Goal: Check status: Check status

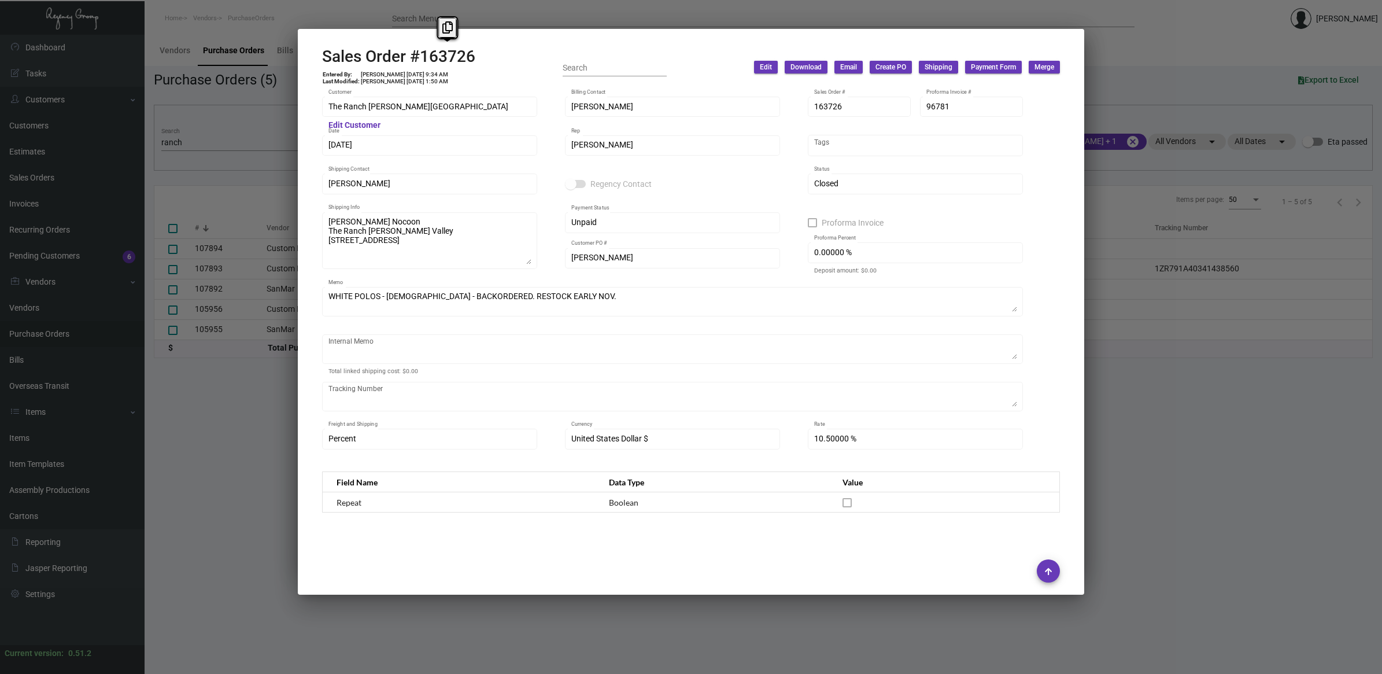
click at [233, 114] on div at bounding box center [691, 337] width 1382 height 674
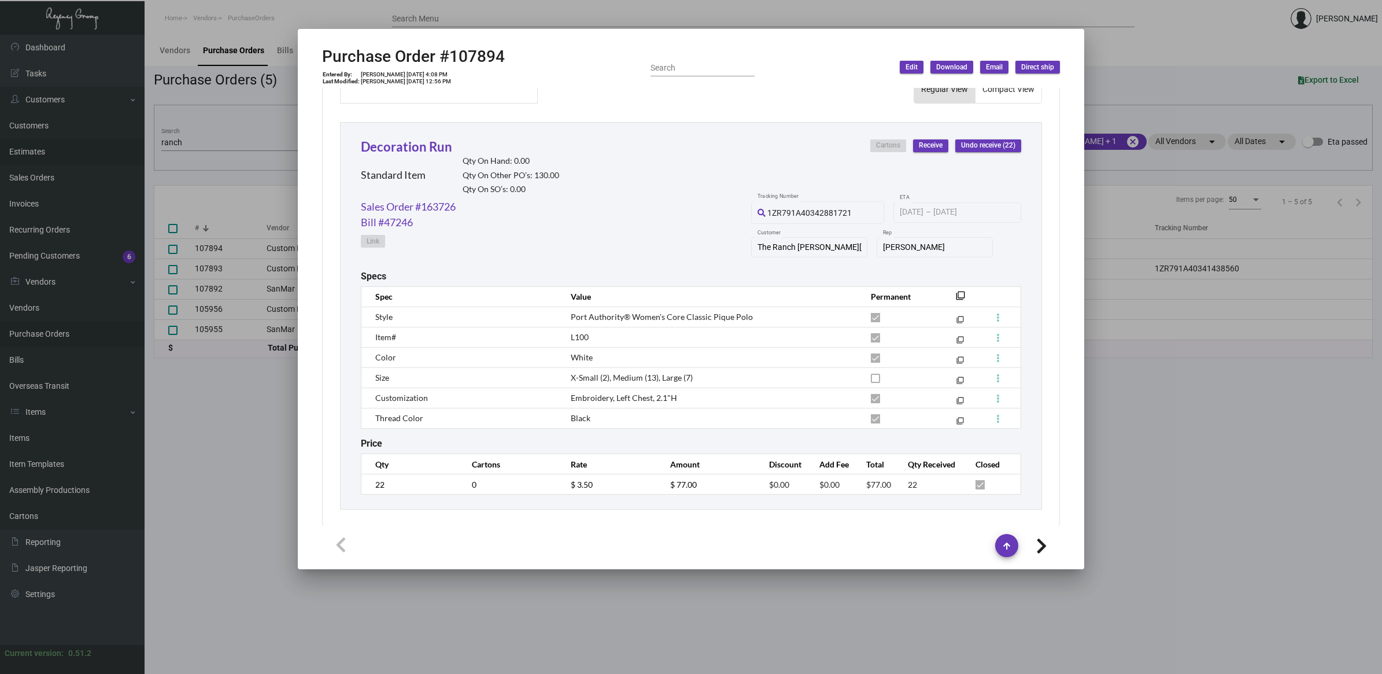
drag, startPoint x: 204, startPoint y: 146, endPoint x: 93, endPoint y: 145, distance: 110.4
click at [93, 145] on div at bounding box center [691, 337] width 1382 height 674
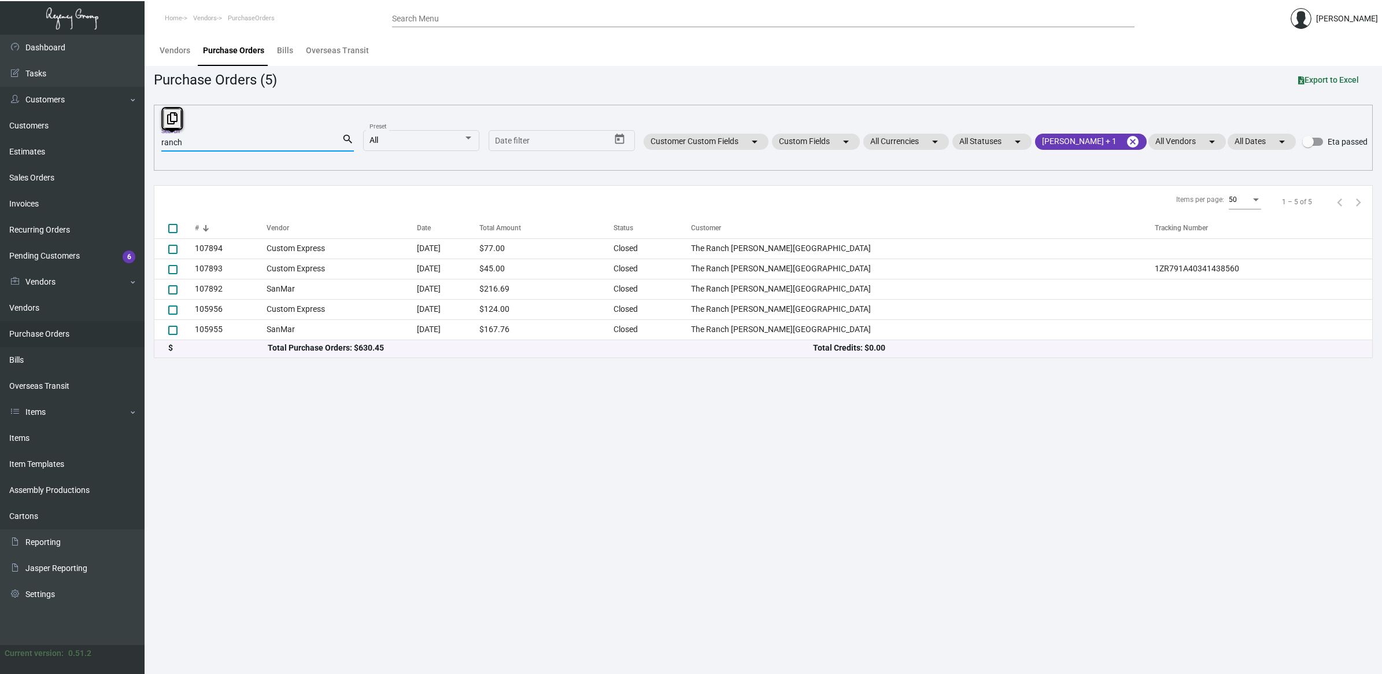
drag, startPoint x: 240, startPoint y: 146, endPoint x: -3, endPoint y: 123, distance: 244.0
click at [0, 123] on html "Home Vendors PurchaseOrders Search Menu [PERSON_NAME] Dashboard Dashboard Tasks…" at bounding box center [691, 337] width 1382 height 674
paste input "100742"
type input "100742"
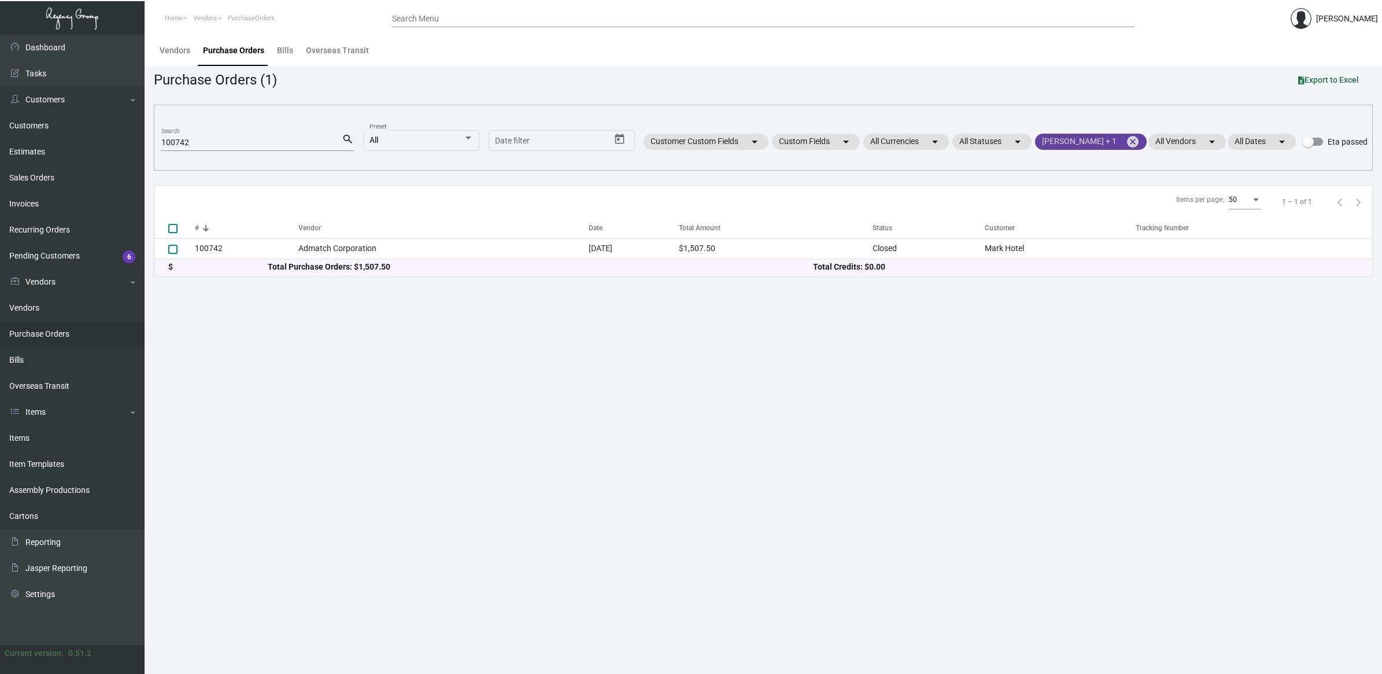
click at [1128, 139] on mat-icon "cancel" at bounding box center [1133, 142] width 14 height 14
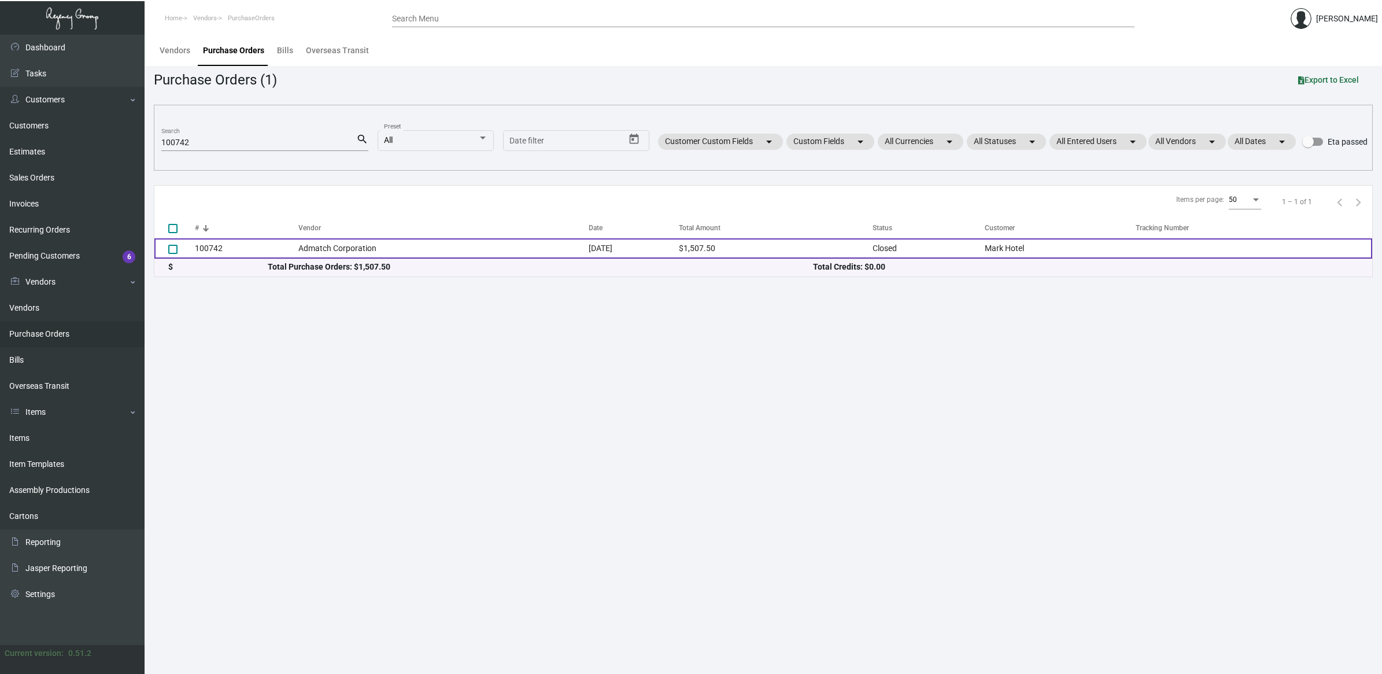
click at [389, 252] on td "Admatch Corporation" at bounding box center [443, 248] width 290 height 20
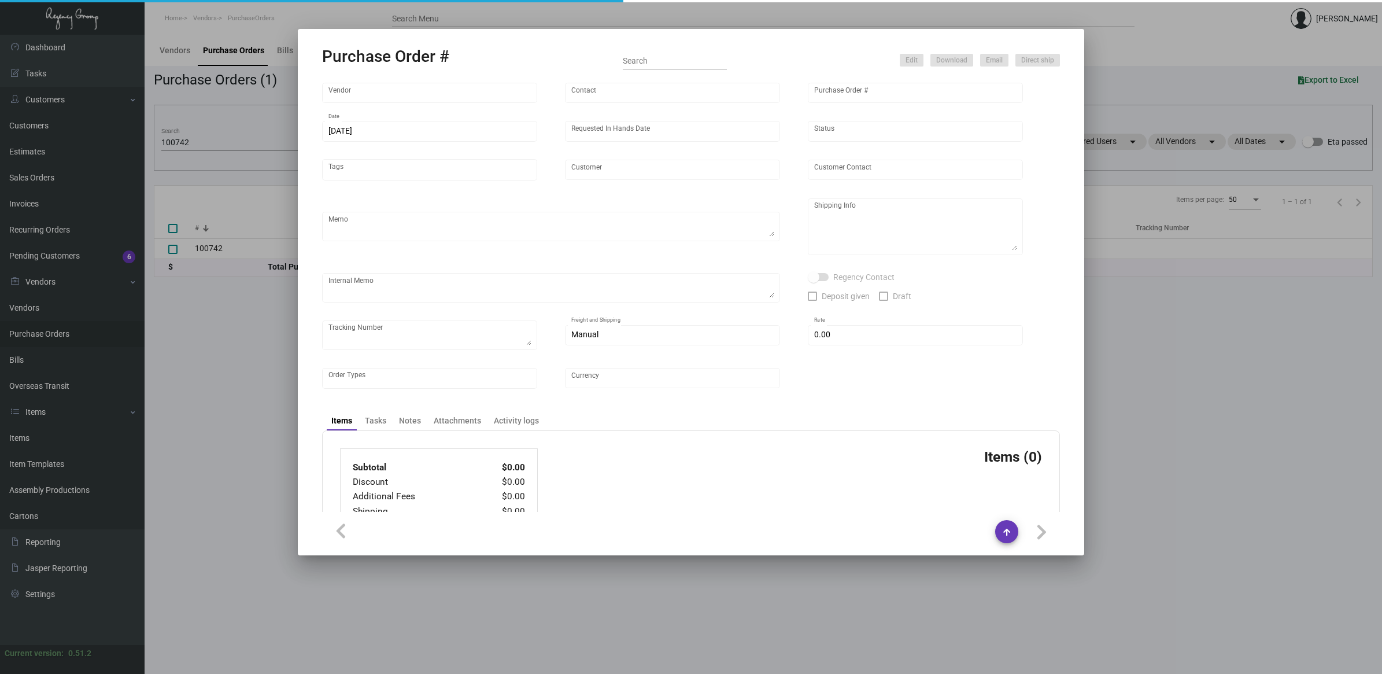
type input "Admatch Corporation"
type input "Order Entry"
type input "100742"
type input "[DATE]"
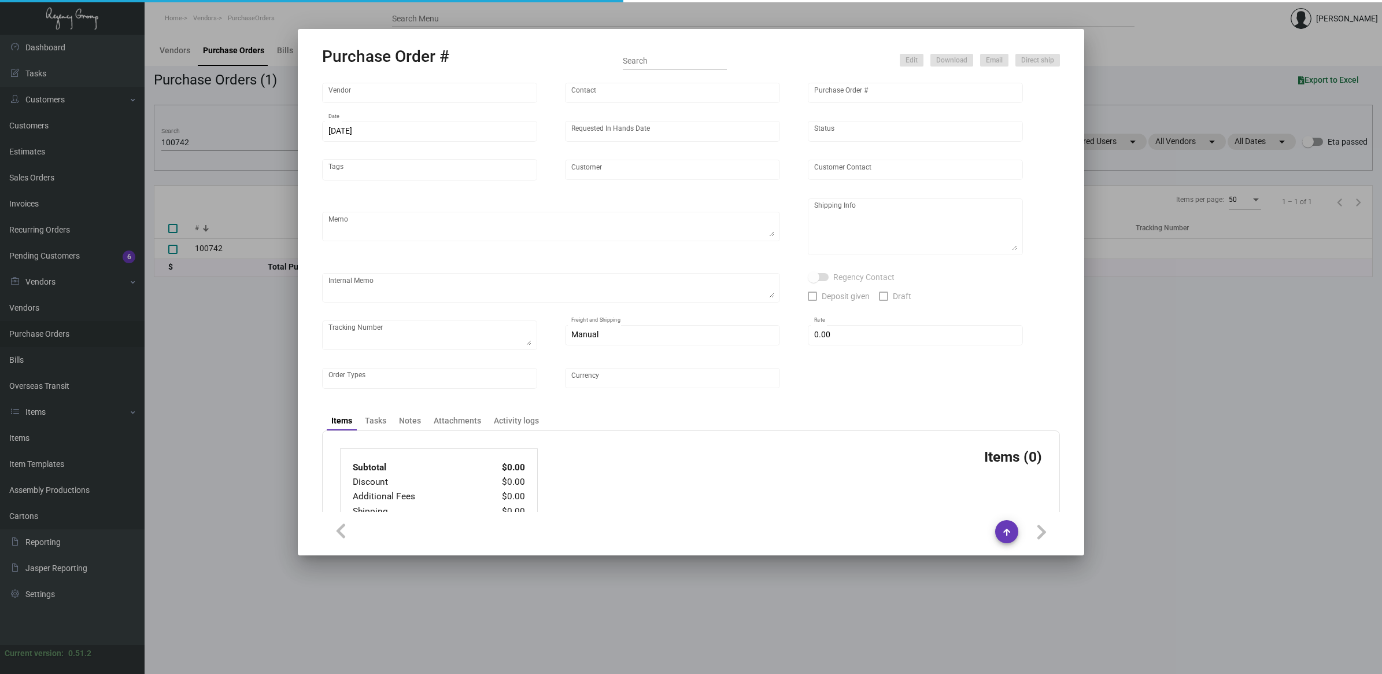
type input "Mark Hotel"
type textarea "Repeat Previous PO 84774.Ship via UPS Ground Acct# 1AY276."
type textarea "Regency Group NJ - [PERSON_NAME] [STREET_ADDRESS]"
type textarea "assemble the coasters into the tins 4 of each design a total of 20 coasters, an…"
checkbox input "true"
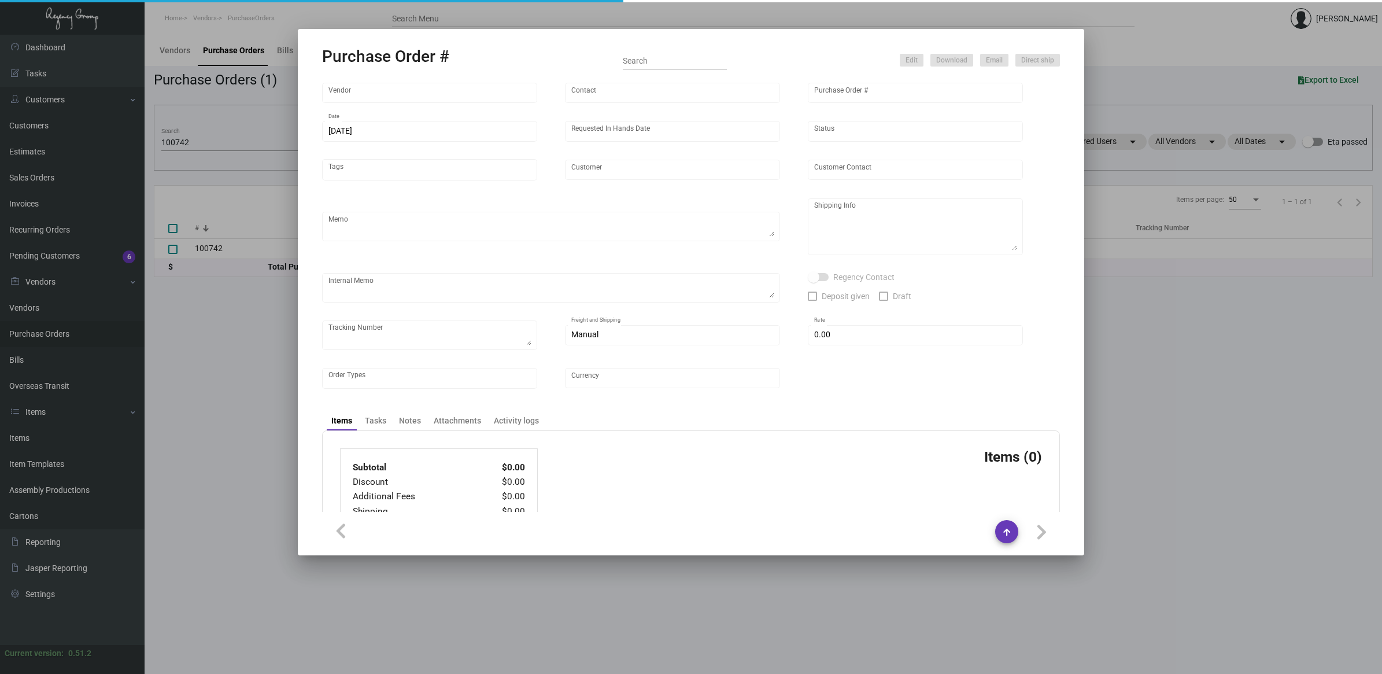
type input "$ 15.00"
type input "United States Dollar $"
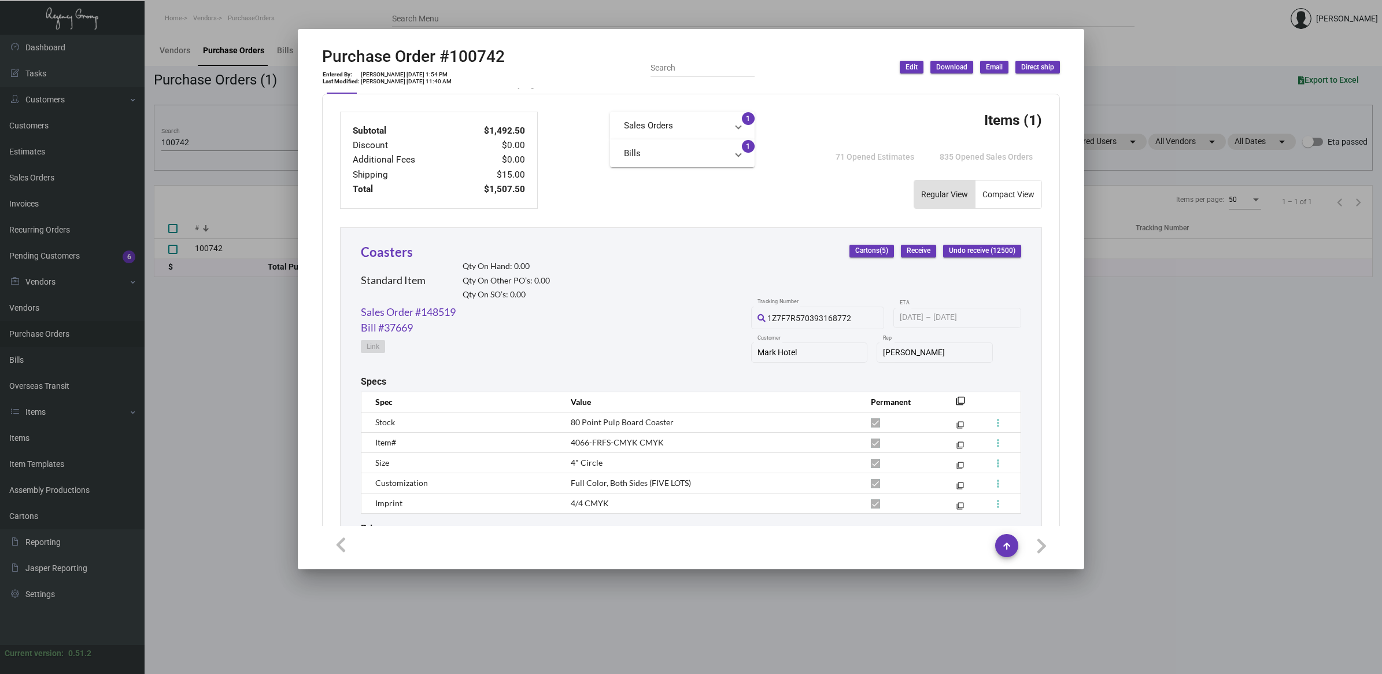
scroll to position [492, 0]
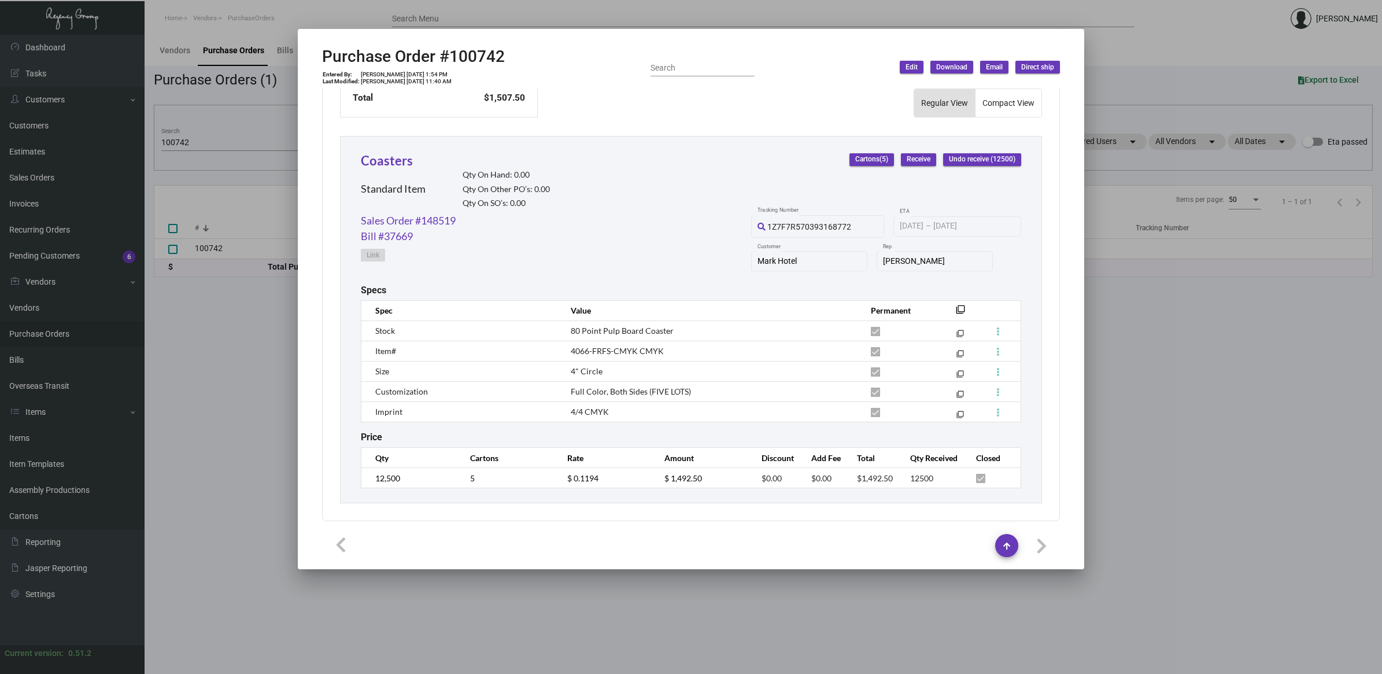
click at [594, 346] on span "4066-FRFS-CMYK CMYK" at bounding box center [617, 351] width 93 height 10
copy span "FRFS"
click at [475, 55] on h2 "Purchase Order #100742" at bounding box center [413, 57] width 183 height 20
click at [478, 54] on h2 "Purchase Order #100742" at bounding box center [413, 57] width 183 height 20
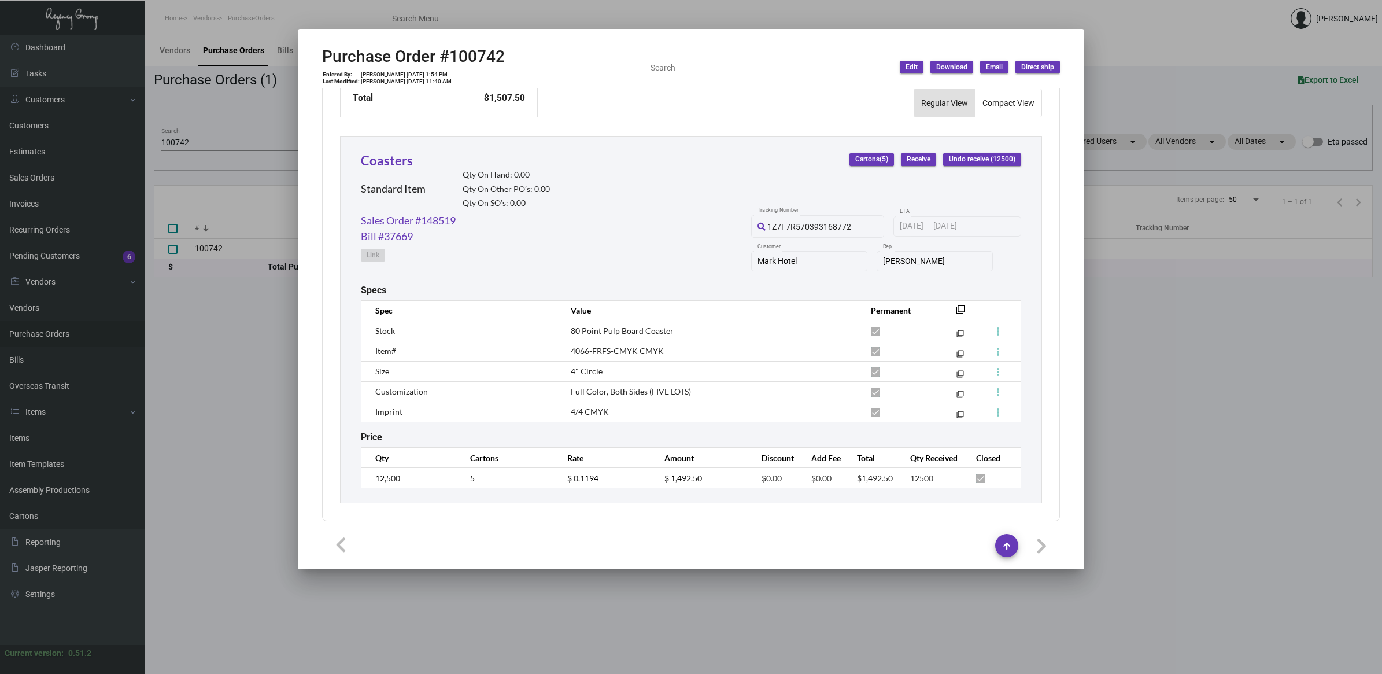
click at [496, 61] on h2 "Purchase Order #100742" at bounding box center [413, 57] width 183 height 20
copy h2 "100742"
click at [220, 298] on div at bounding box center [691, 337] width 1382 height 674
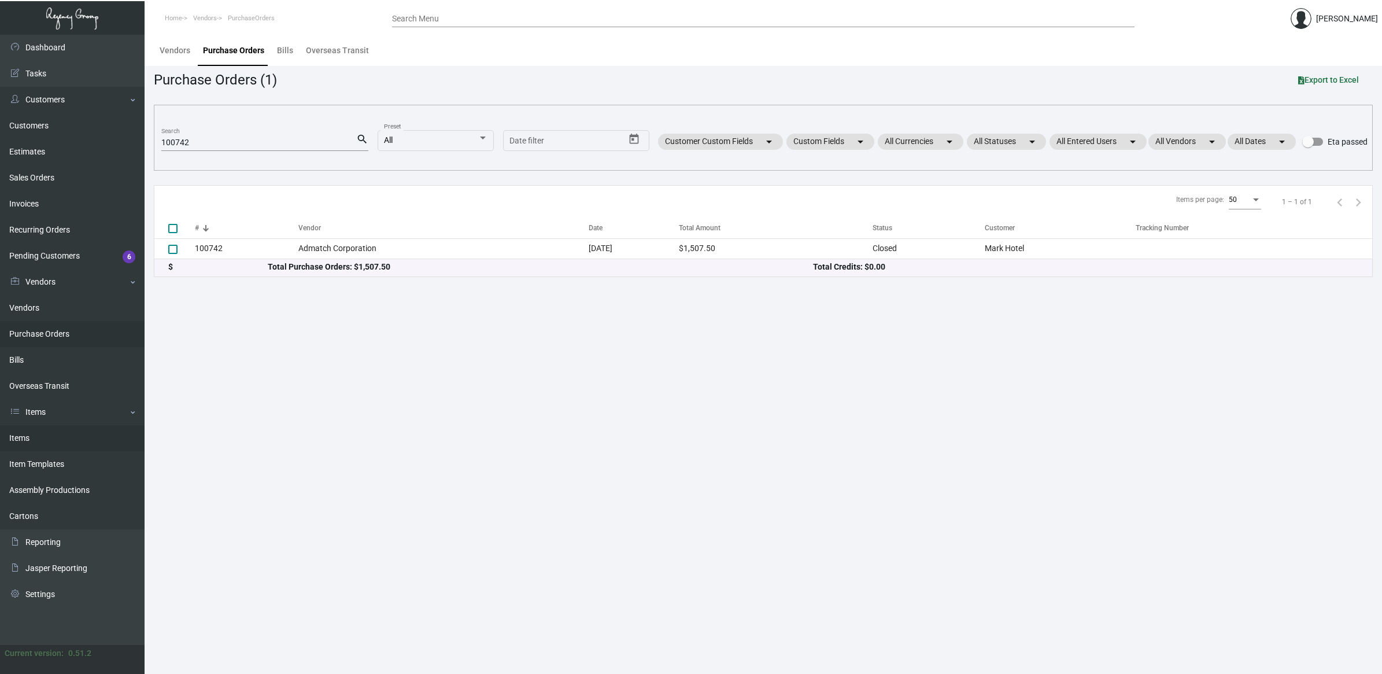
click at [16, 437] on link "Items" at bounding box center [72, 438] width 145 height 26
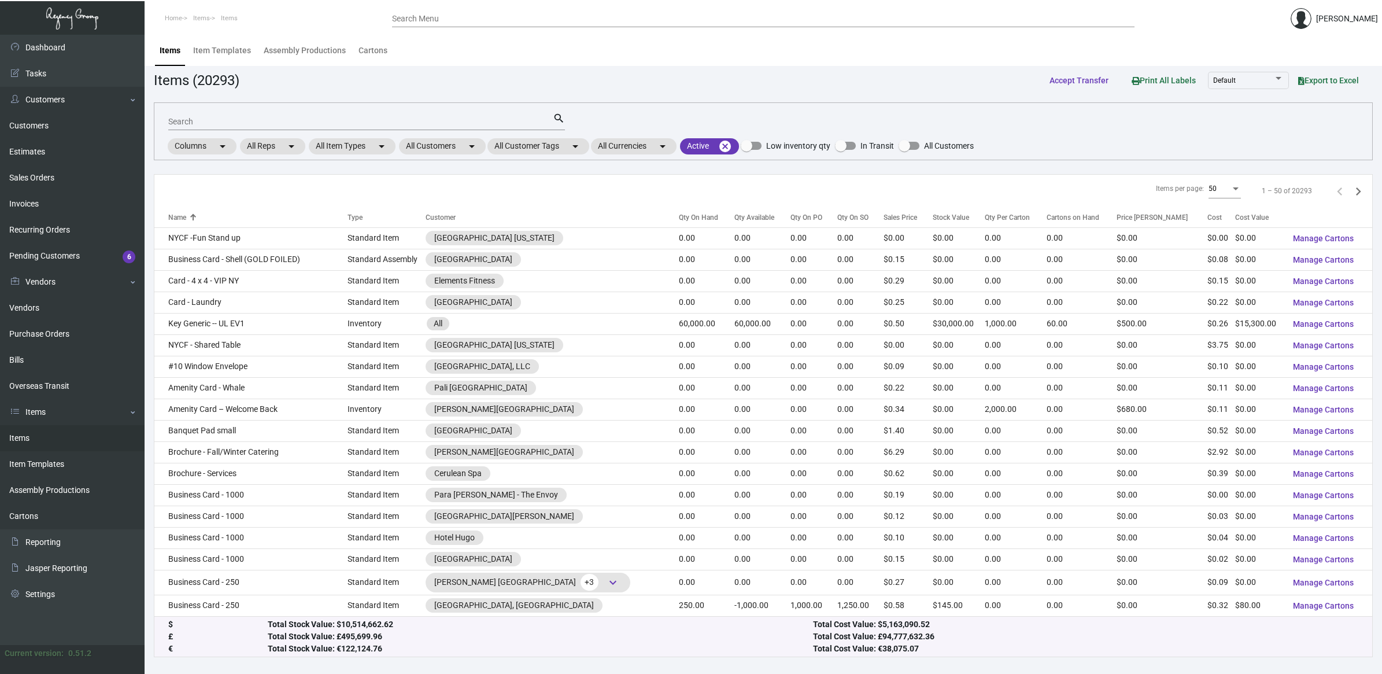
click at [183, 122] on input "Search" at bounding box center [360, 121] width 385 height 9
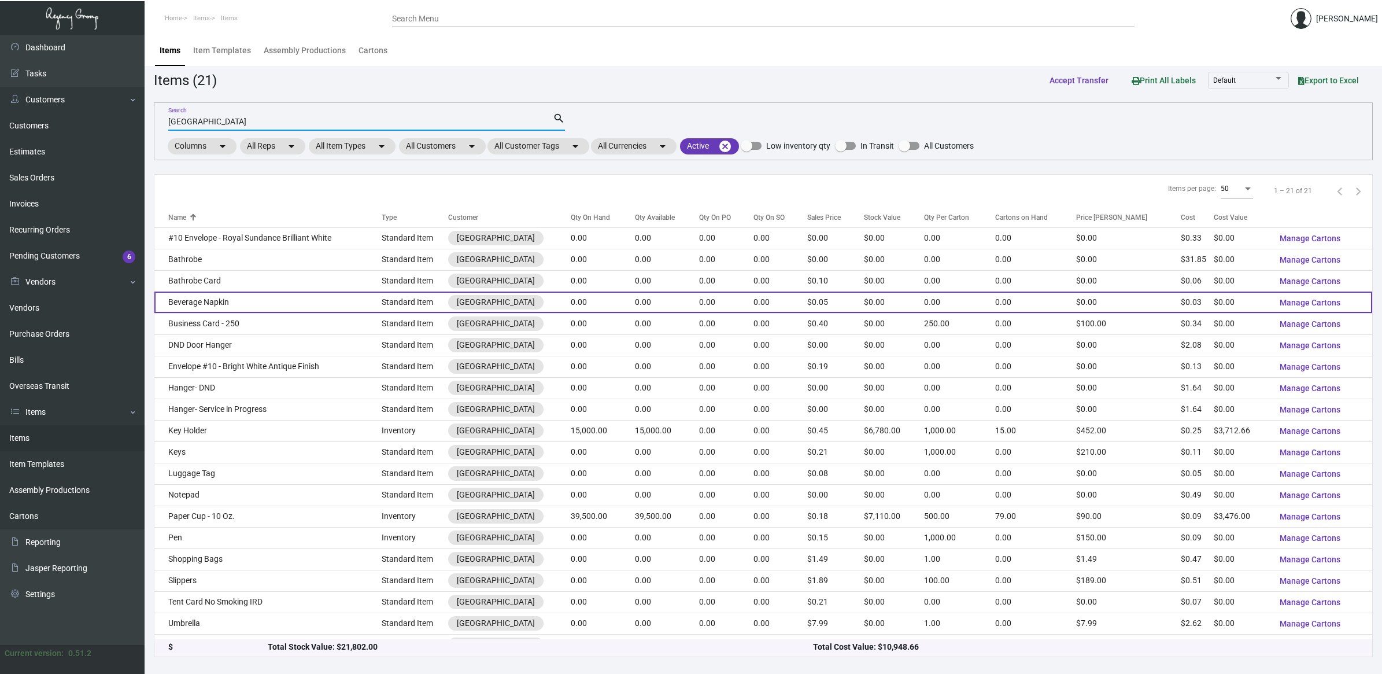
type input "[GEOGRAPHIC_DATA]"
click at [249, 296] on td "Beverage Napkin" at bounding box center [267, 301] width 227 height 21
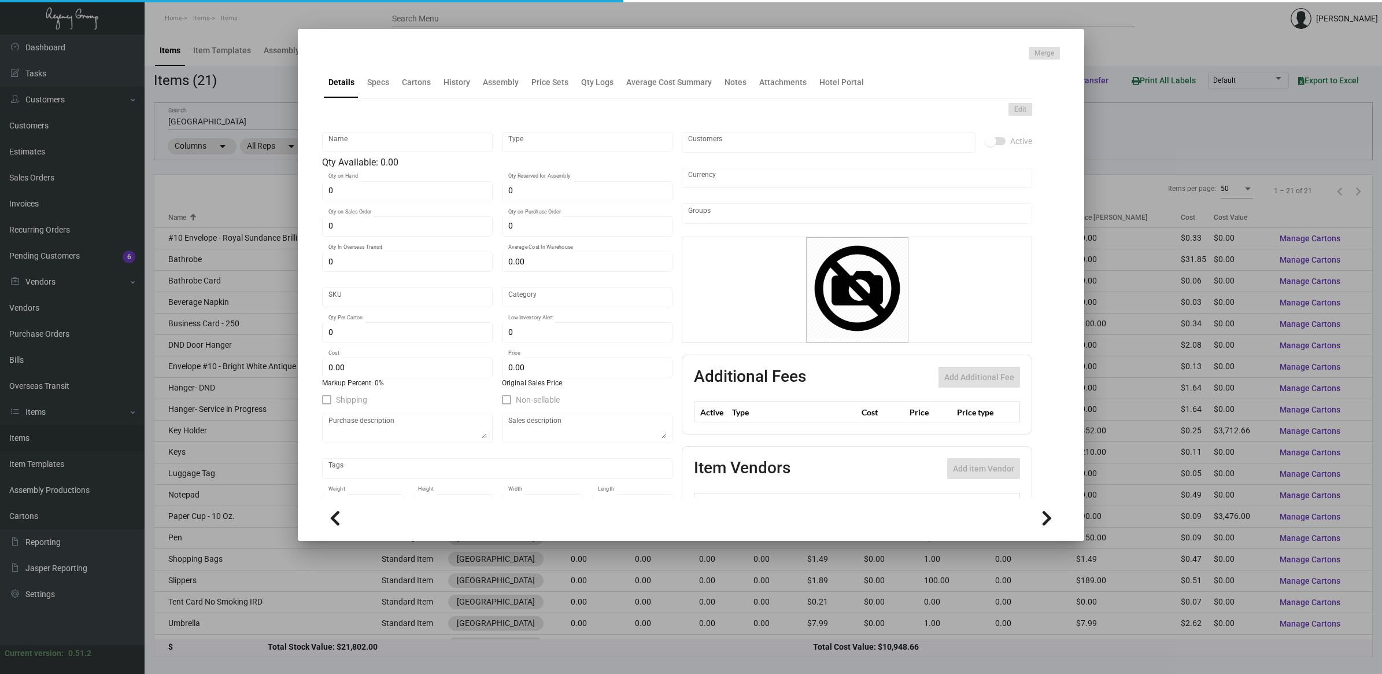
type input "Beverage Napkin"
type input "Standard Item"
type input "$ 0.00"
type input "Standard"
type input "$ 0.02678"
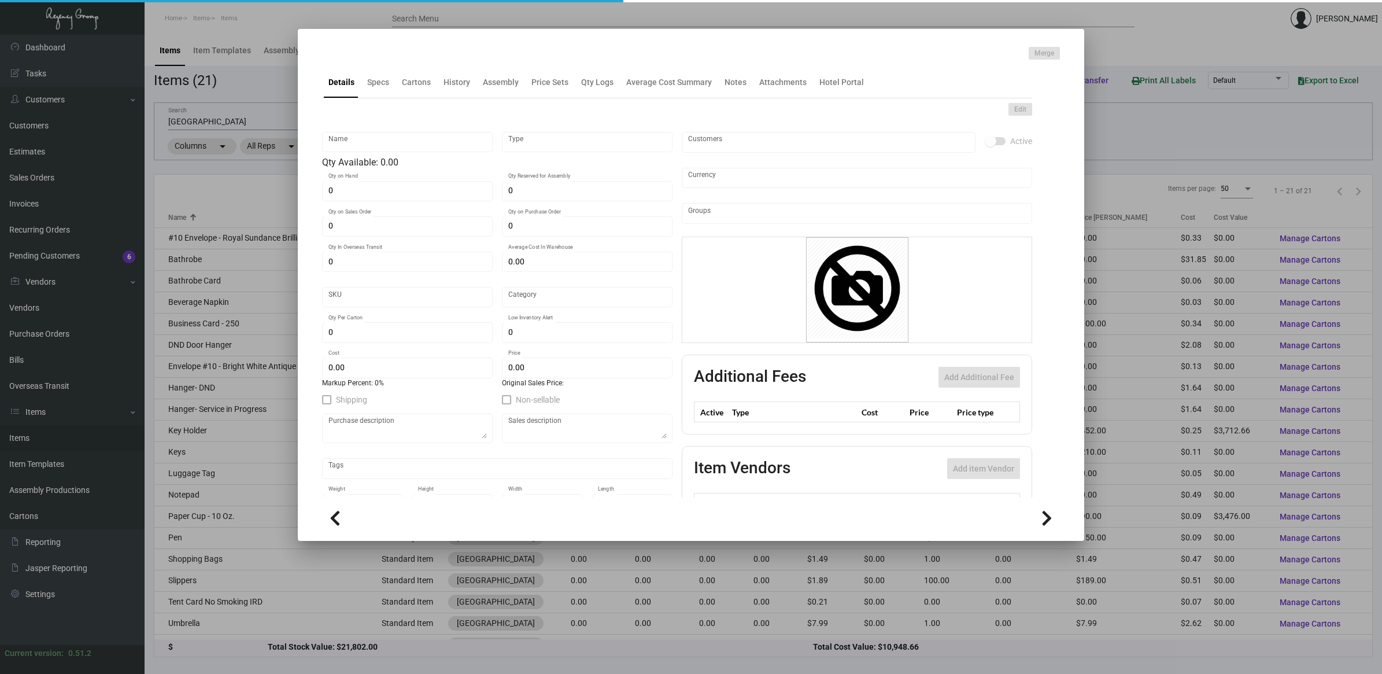
type input "$ 0.049"
checkbox input "true"
type input "United States Dollar $"
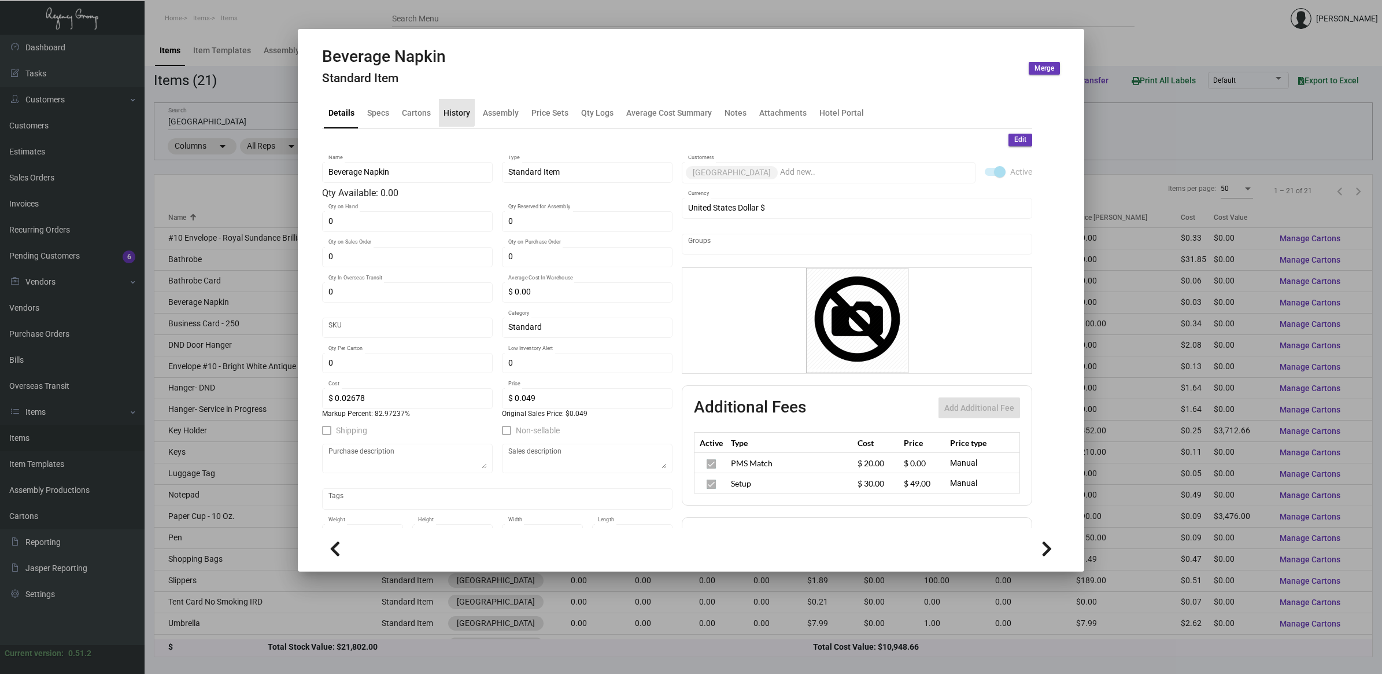
click at [449, 107] on div "History" at bounding box center [457, 112] width 27 height 12
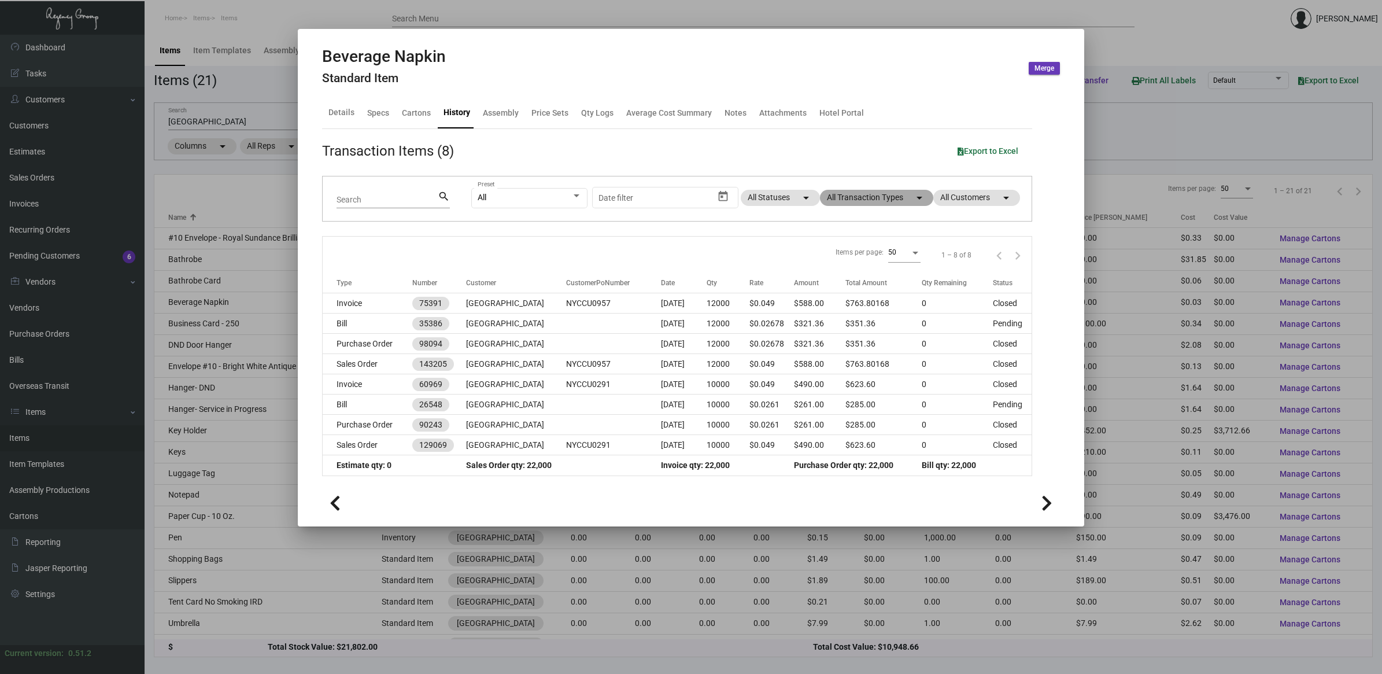
click at [866, 198] on mat-chip "All Transaction Types arrow_drop_down" at bounding box center [876, 198] width 113 height 16
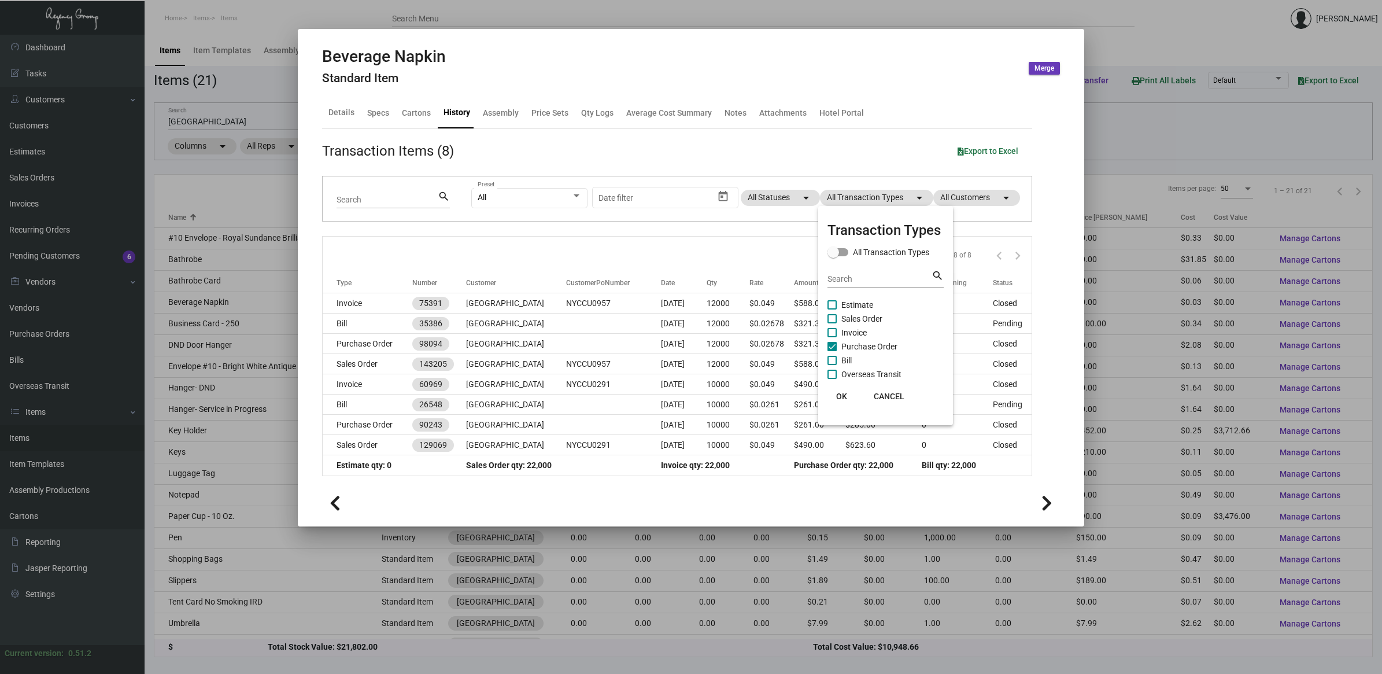
click at [879, 341] on span "Purchase Order" at bounding box center [869, 346] width 56 height 14
click at [832, 351] on input "Purchase Order" at bounding box center [831, 351] width 1 height 1
click at [879, 342] on span "Purchase Order" at bounding box center [869, 346] width 56 height 14
click at [832, 351] on input "Purchase Order" at bounding box center [831, 351] width 1 height 1
checkbox input "true"
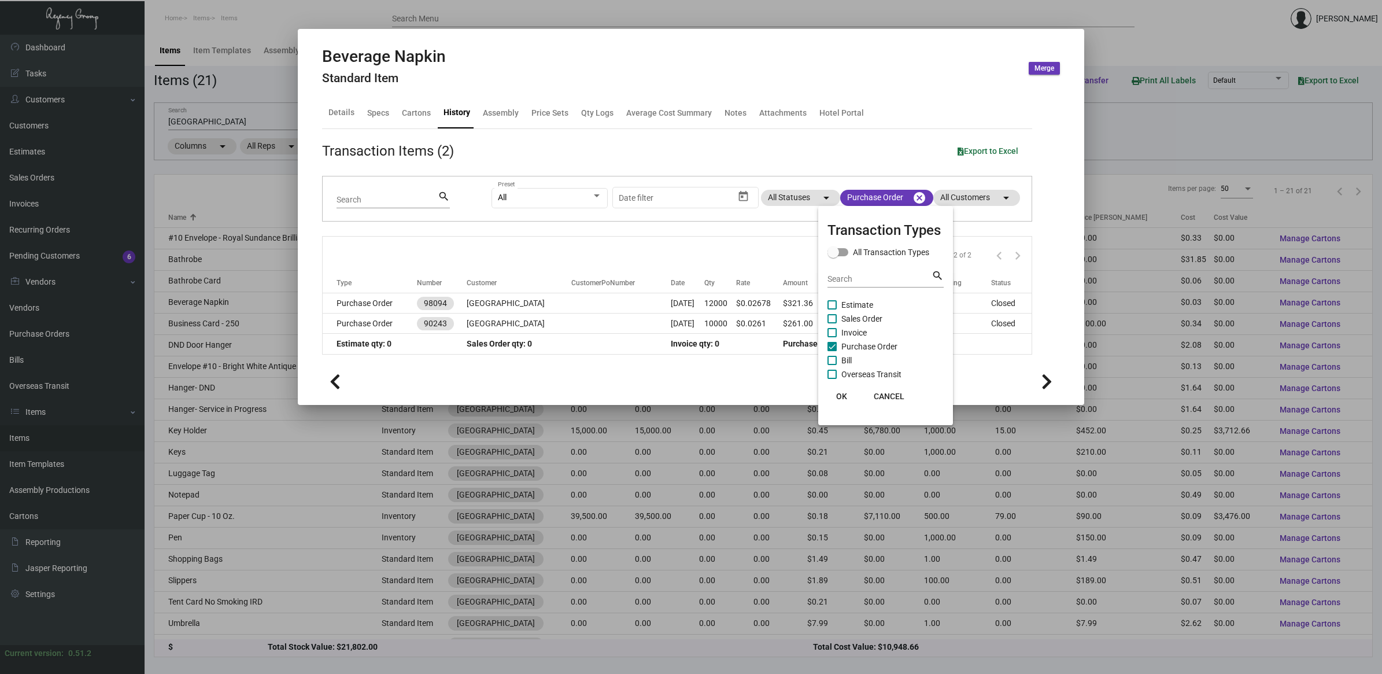
click at [737, 307] on div at bounding box center [691, 337] width 1382 height 674
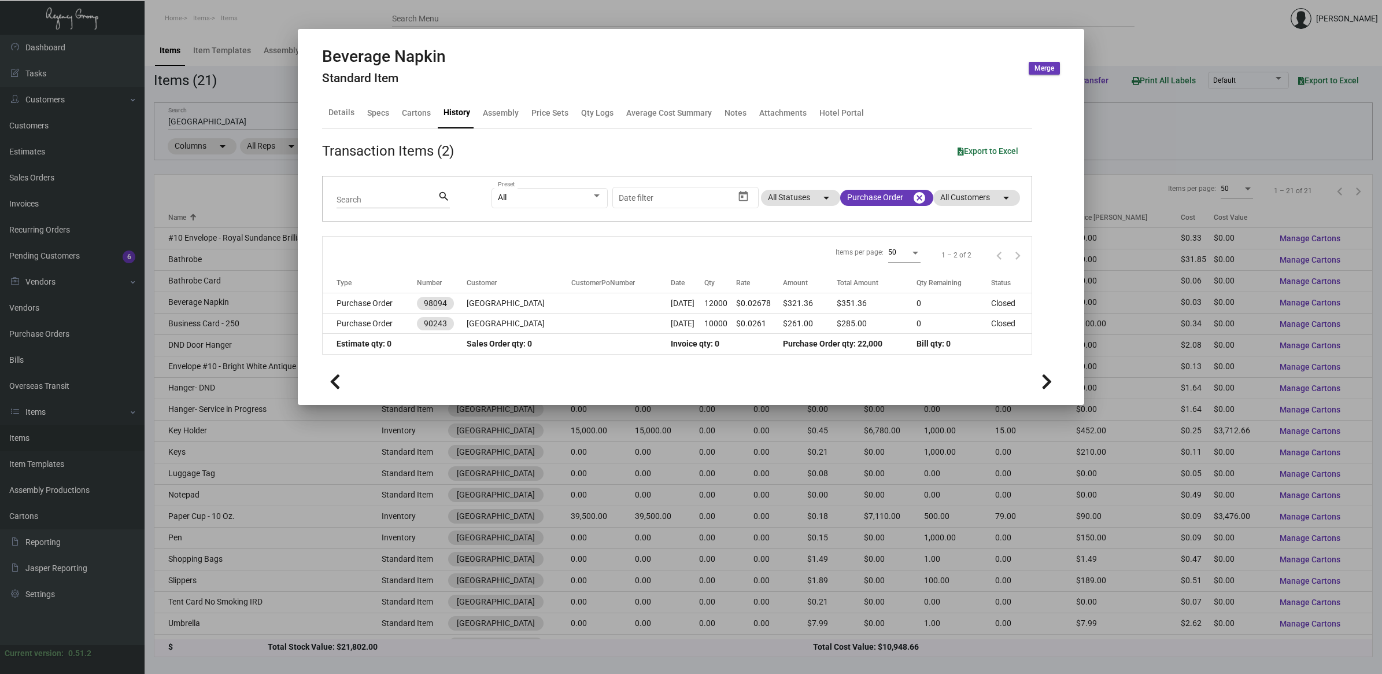
click at [736, 307] on td "12000" at bounding box center [720, 303] width 32 height 20
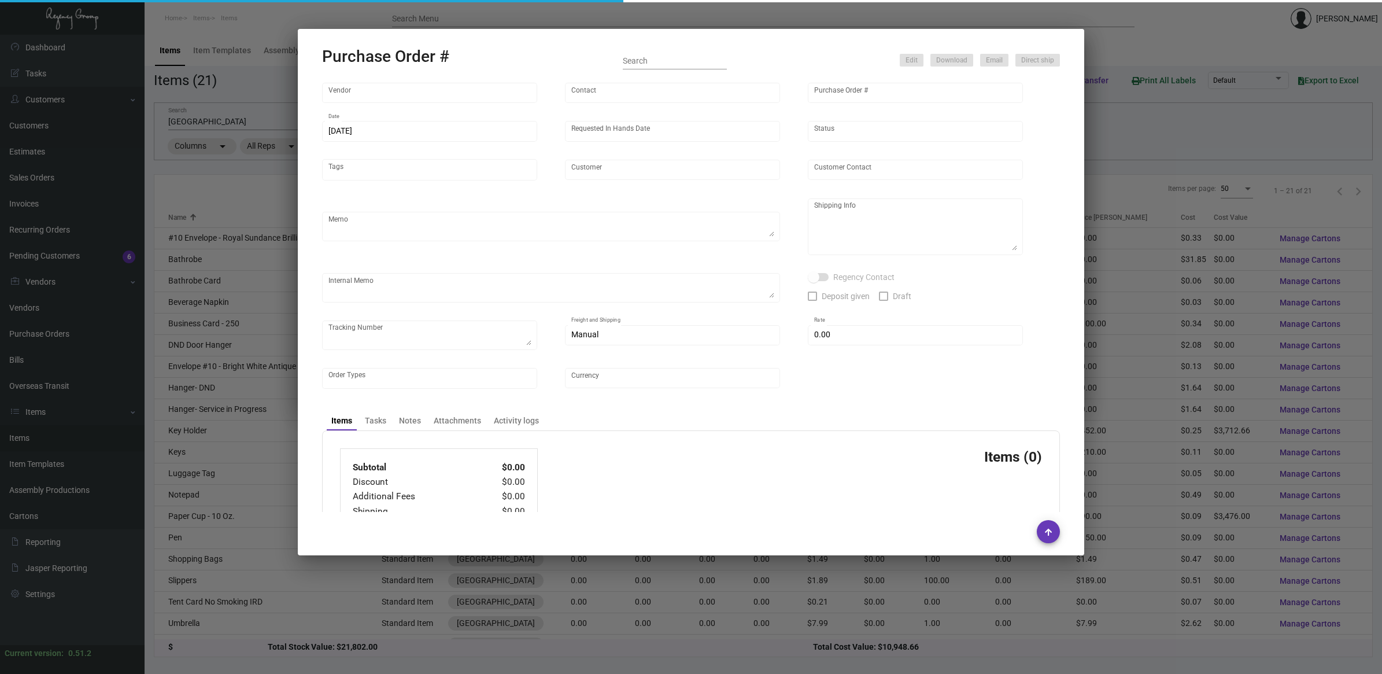
type input "Napkins Only"
type input "[PERSON_NAME]"
type input "98094"
type input "[DATE]"
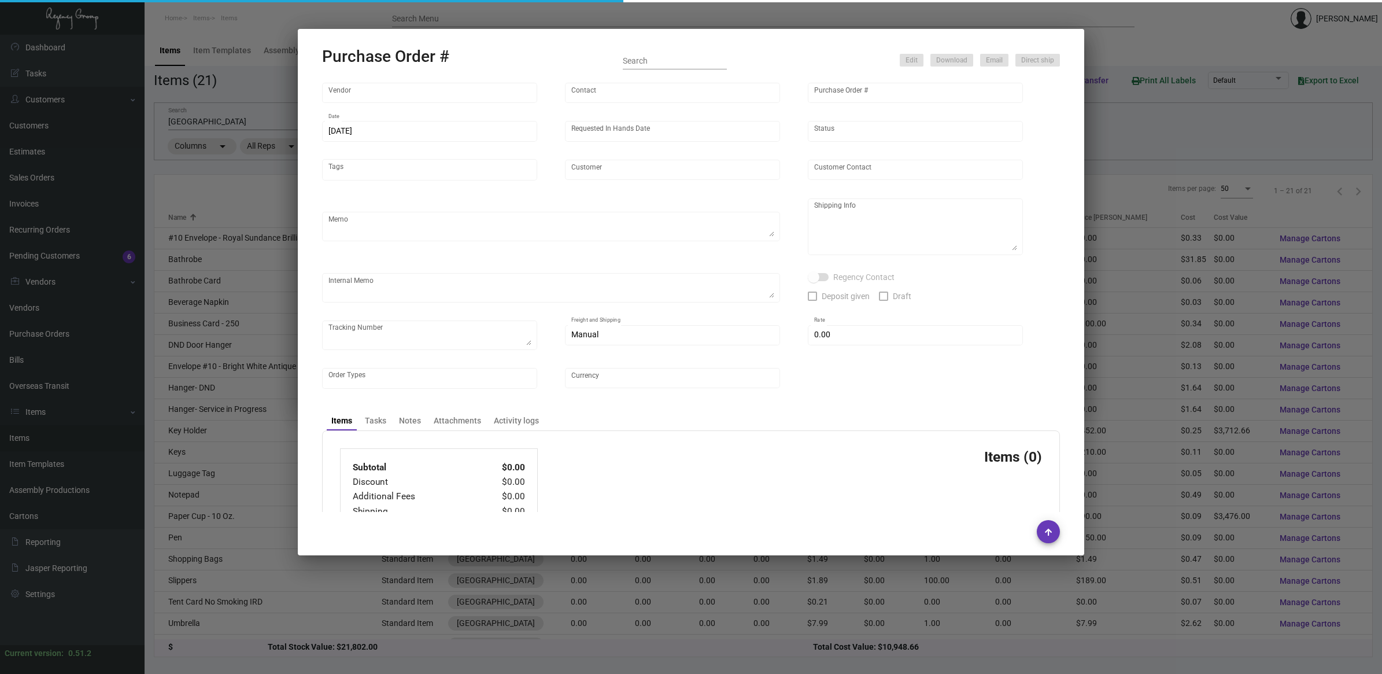
type input "[GEOGRAPHIC_DATA]"
type input "[PERSON_NAME]"
type textarea "BLIND Ship via UPS Ground Acct# 1AY276."
type textarea "[PERSON_NAME][GEOGRAPHIC_DATA] [STREET_ADDRESS][US_STATE]"
type input "$ 0.00"
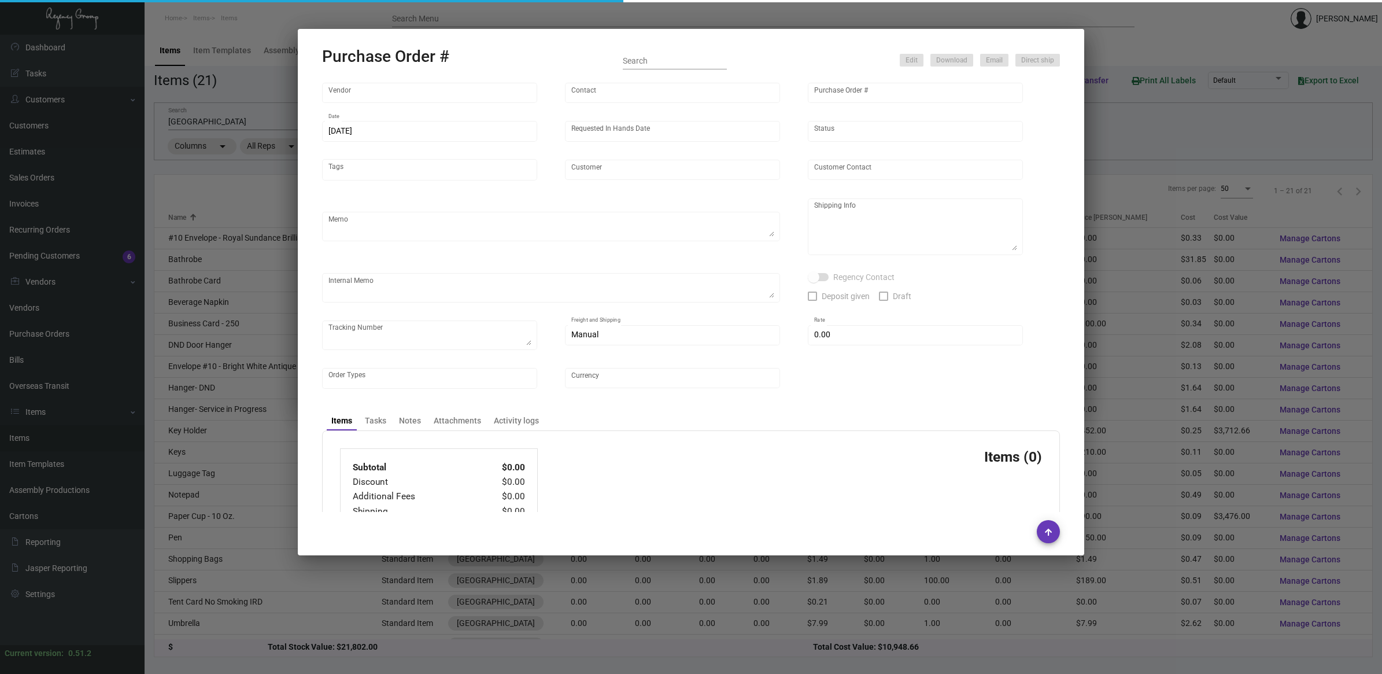
type input "United States Dollar $"
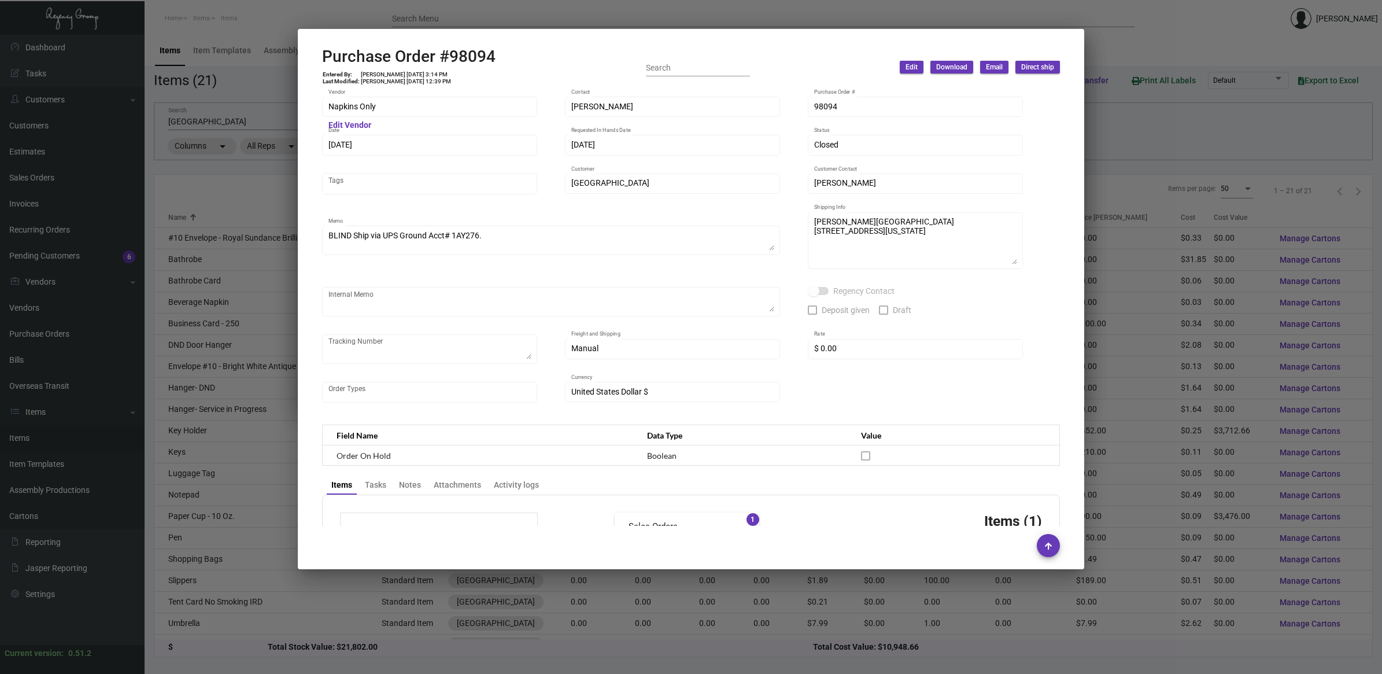
click at [253, 188] on div at bounding box center [691, 337] width 1382 height 674
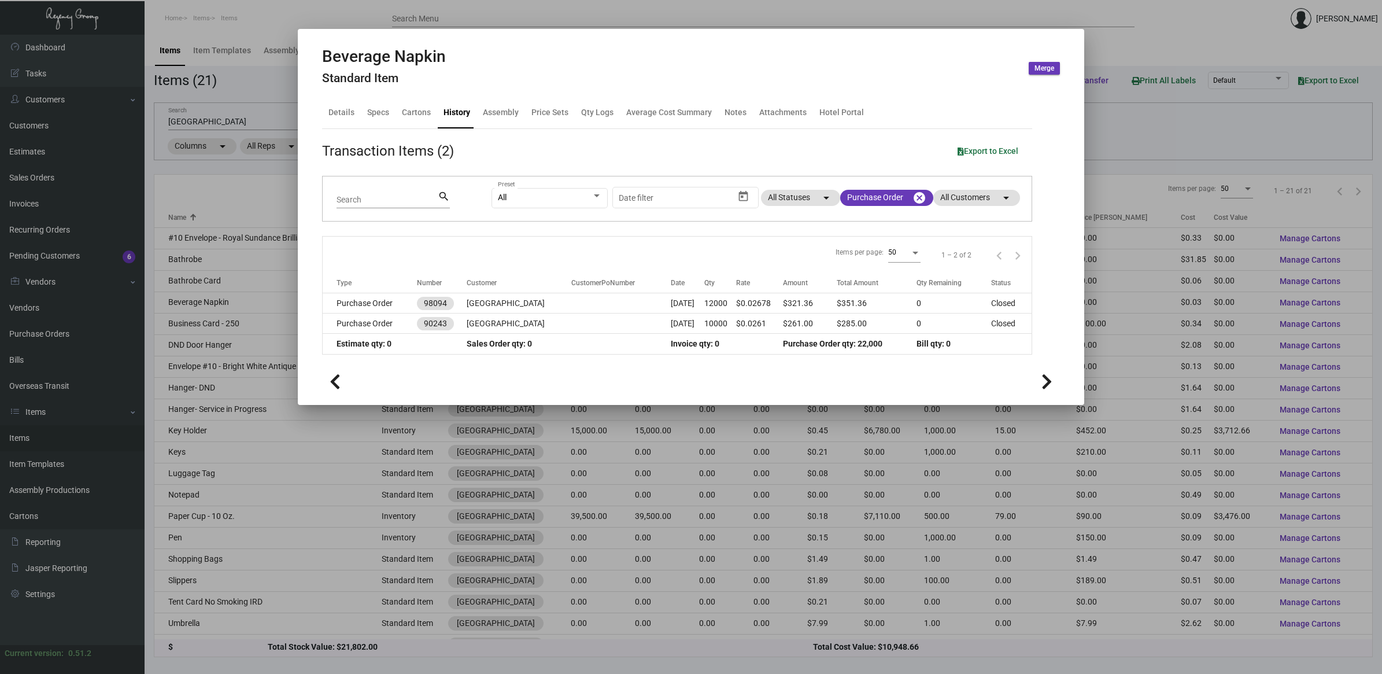
click at [211, 201] on div at bounding box center [691, 337] width 1382 height 674
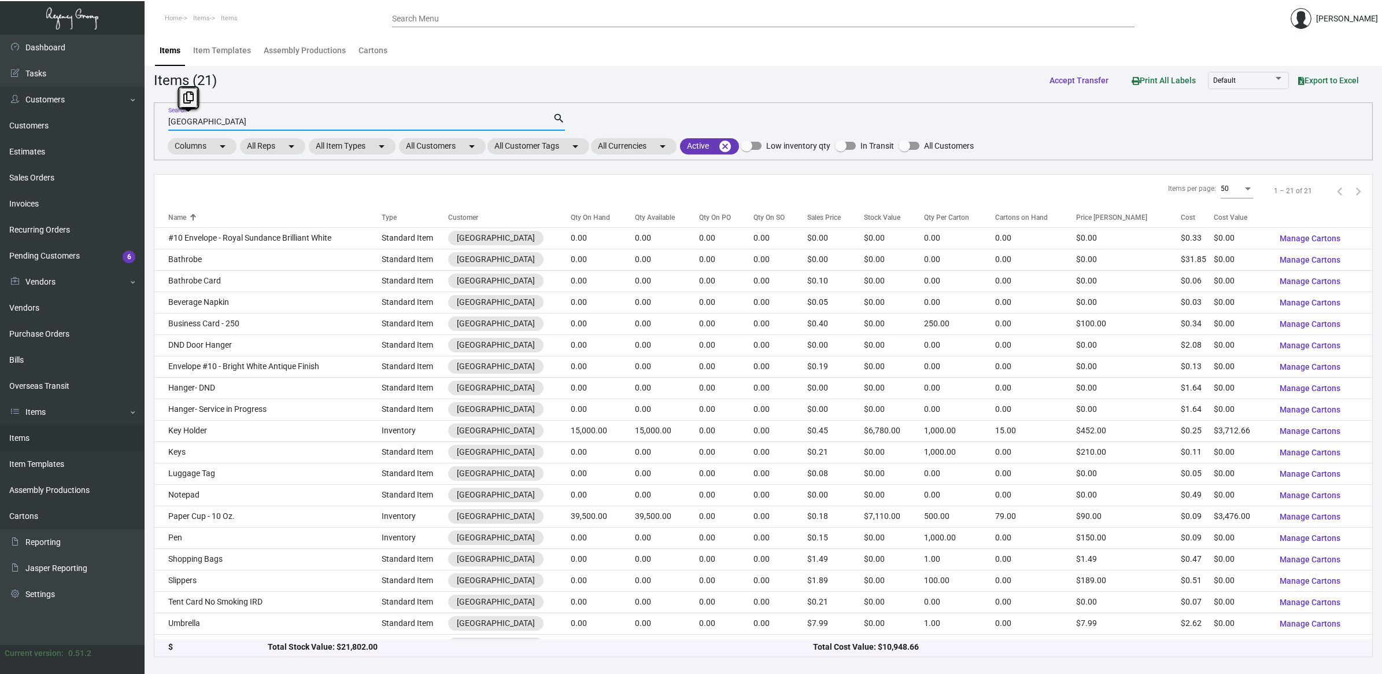
drag, startPoint x: 234, startPoint y: 122, endPoint x: -62, endPoint y: 113, distance: 296.2
click at [0, 113] on html "Home Items Items Search Menu [PERSON_NAME] Dashboard Dashboard Tasks Customers …" at bounding box center [691, 337] width 1382 height 674
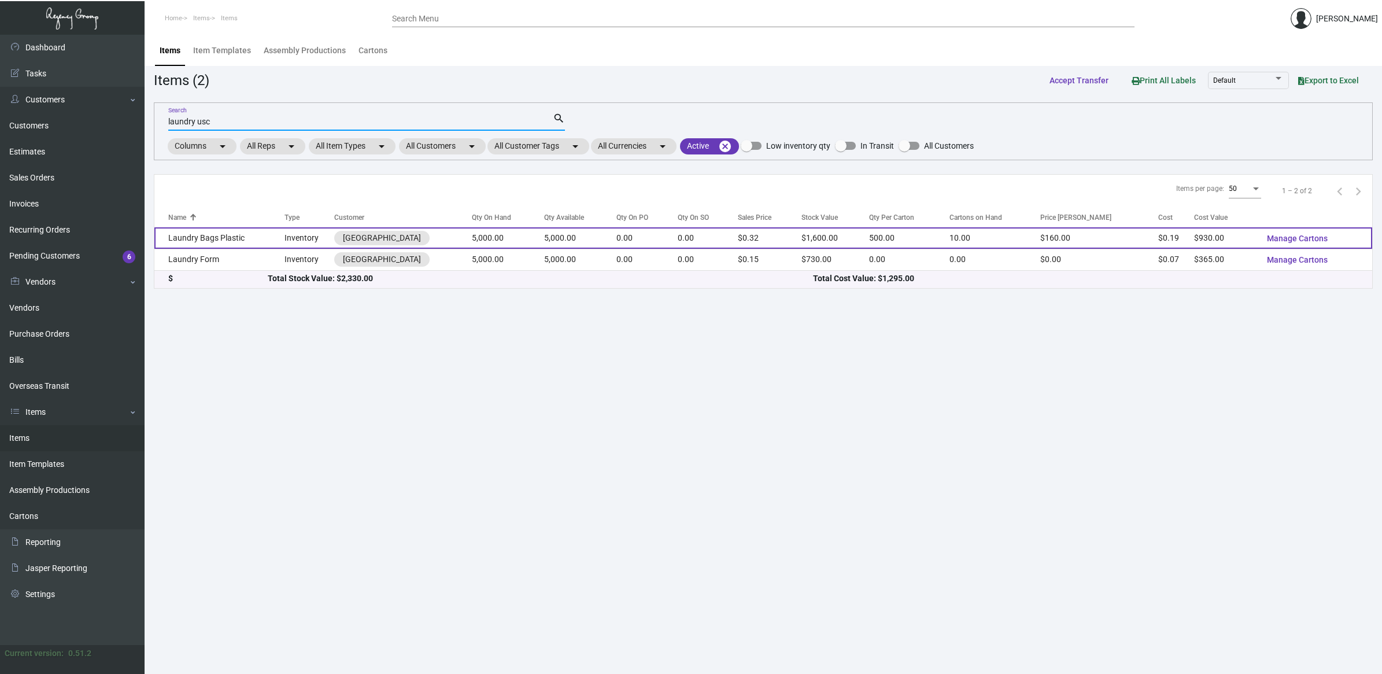
type input "laundry usc"
click at [240, 241] on td "Laundry Bags Plastic" at bounding box center [219, 237] width 130 height 21
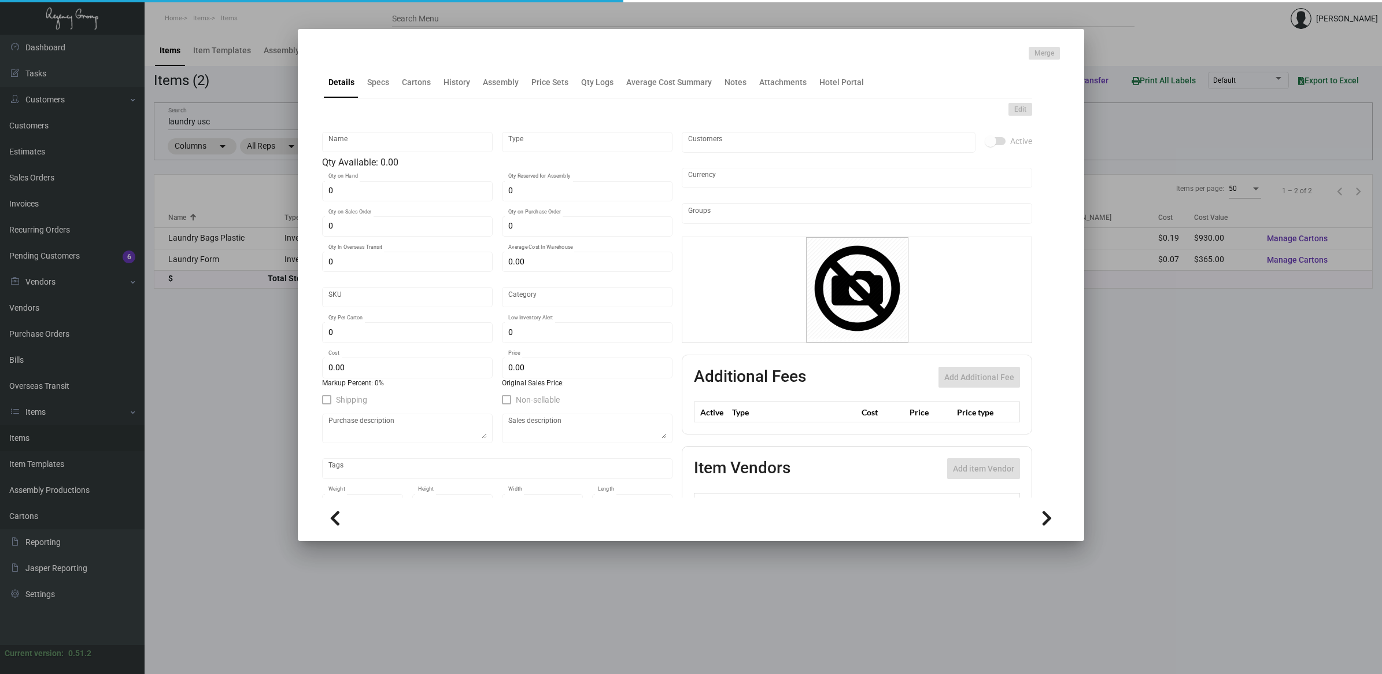
type input "Laundry Bags Plastic"
type input "Inventory"
type input "5,000"
type input "$ 0.18242"
type input "3303"
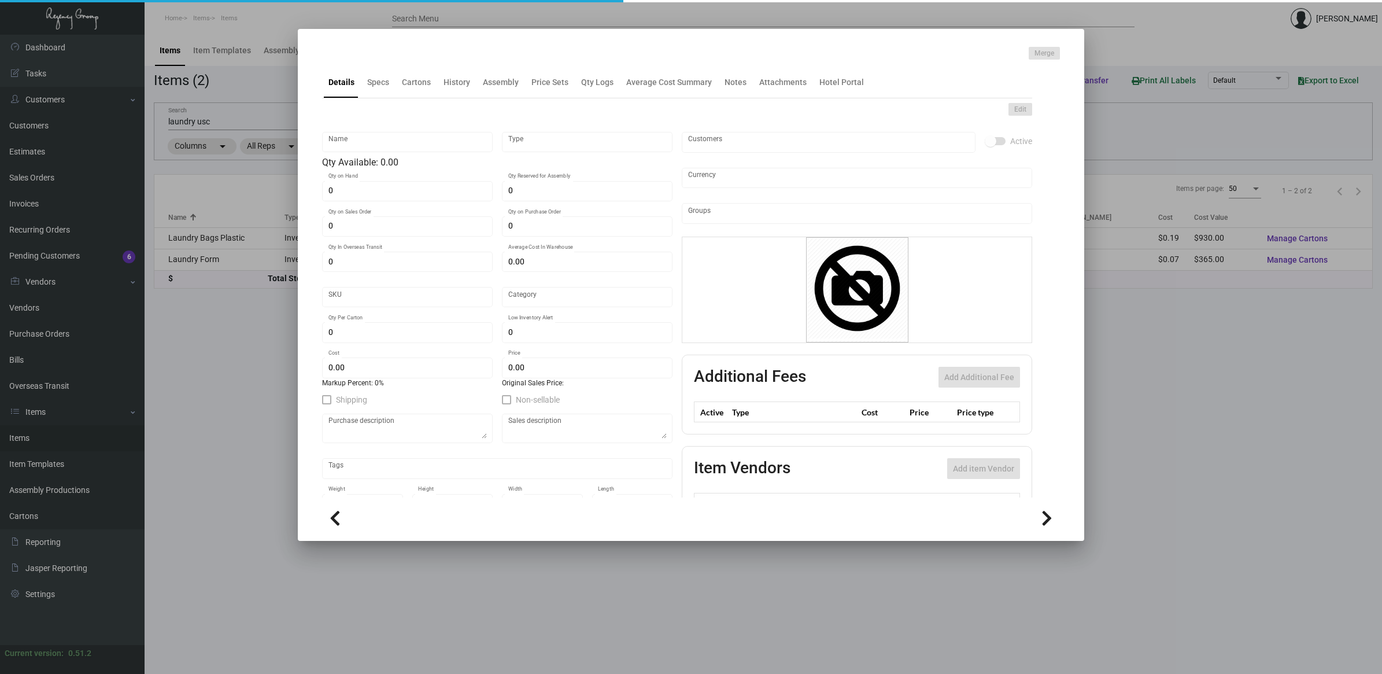
type input "Standard"
type input "500"
type input "4,000"
type input "$ 0.186"
type input "$ 0.32"
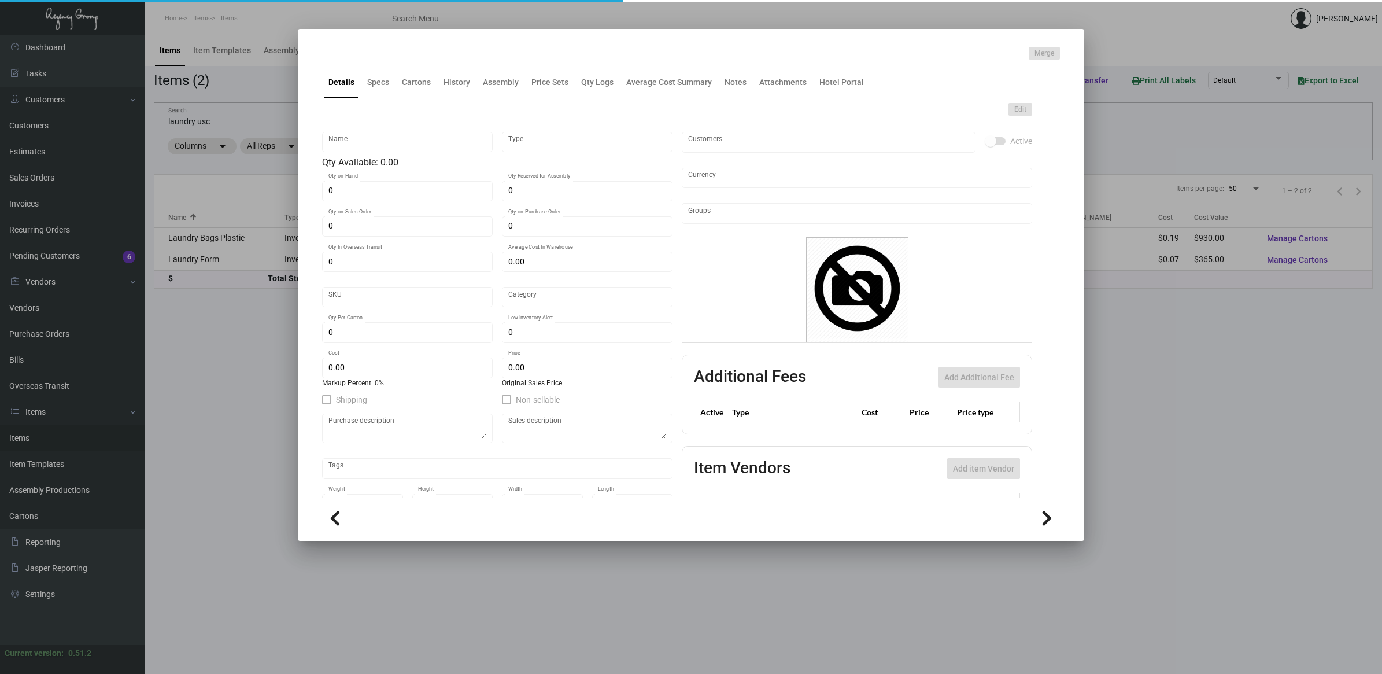
type textarea "Laundry Bag - Plastic size 16 x 18 x 3, on .150 white opaque stock, printing 2 …"
checkbox input "true"
type input "United States Dollar $"
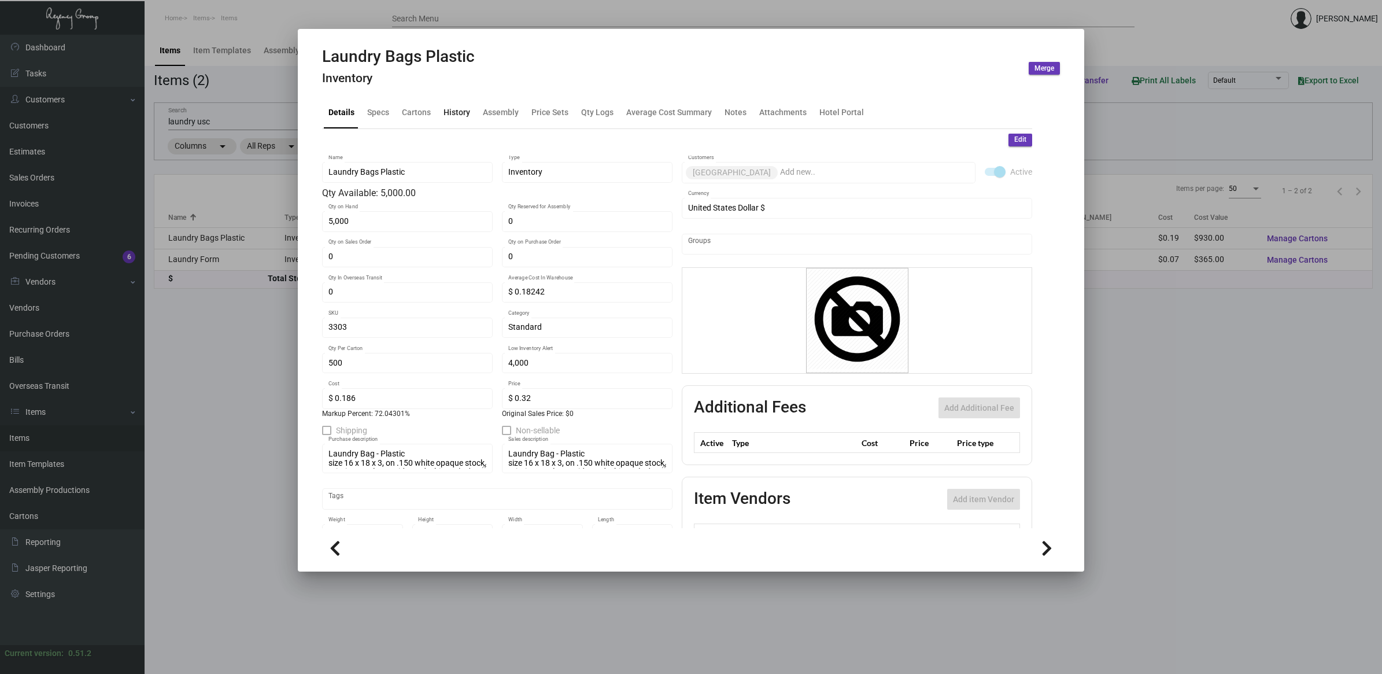
click at [444, 114] on div "History" at bounding box center [457, 112] width 27 height 12
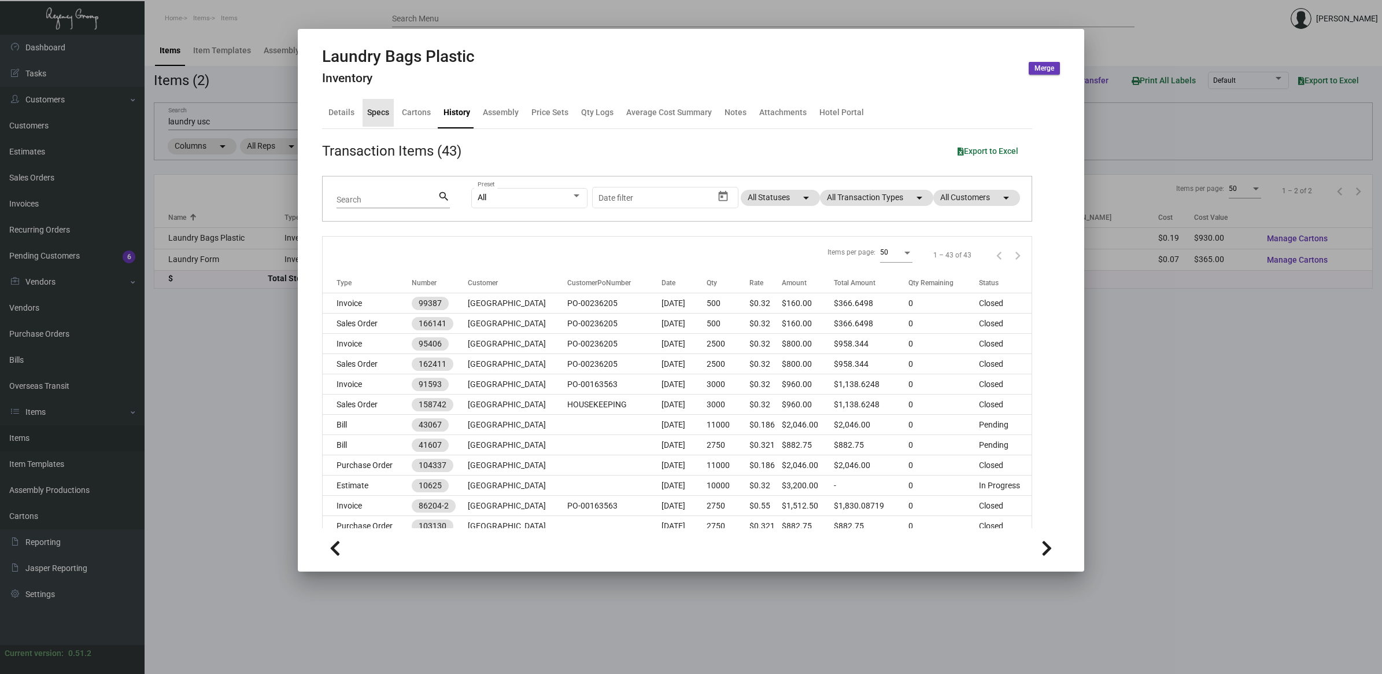
click at [385, 110] on div "Specs" at bounding box center [378, 112] width 22 height 12
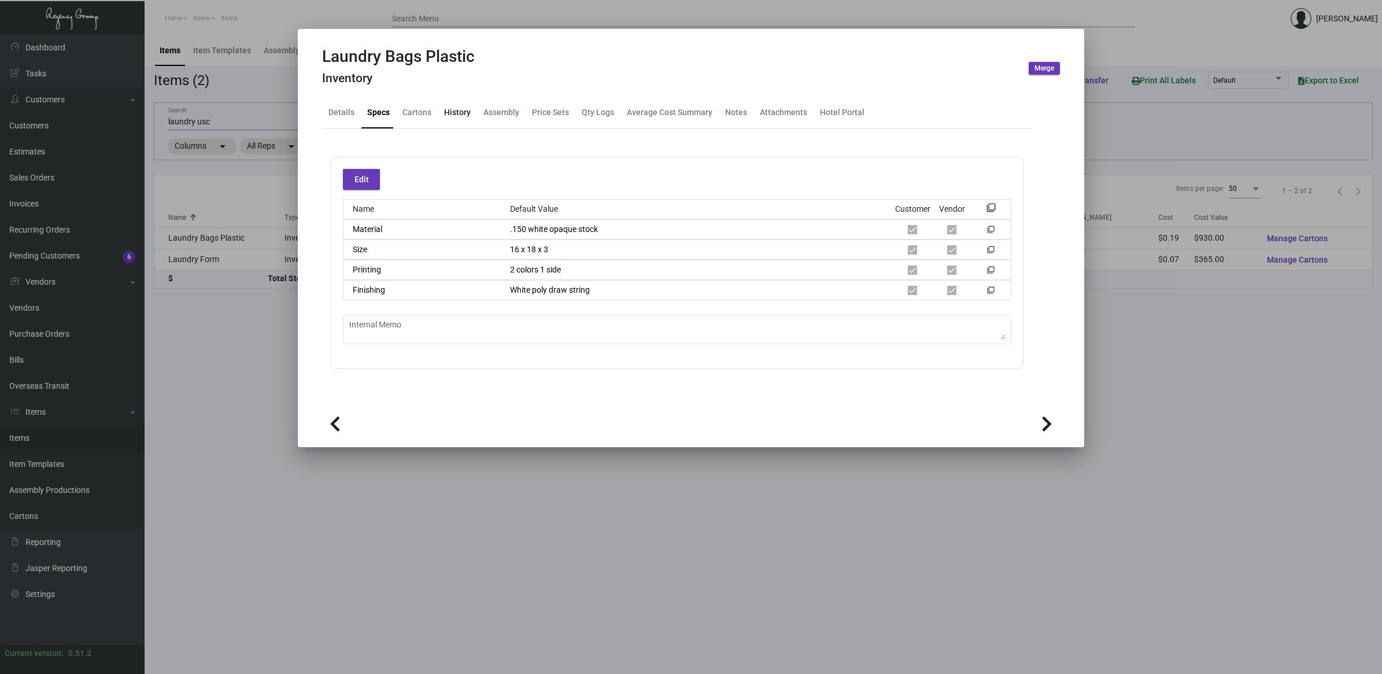
click at [459, 116] on div "History" at bounding box center [457, 112] width 27 height 12
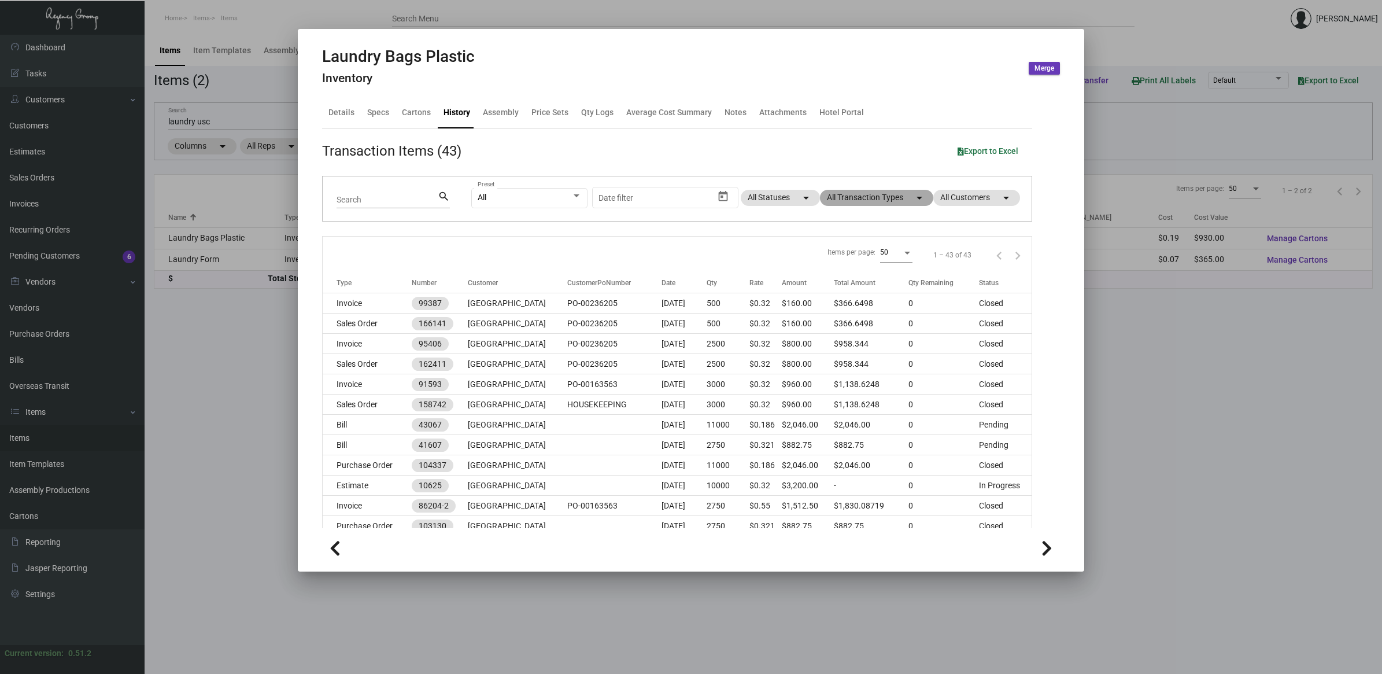
click at [862, 197] on mat-chip "All Transaction Types arrow_drop_down" at bounding box center [876, 198] width 113 height 16
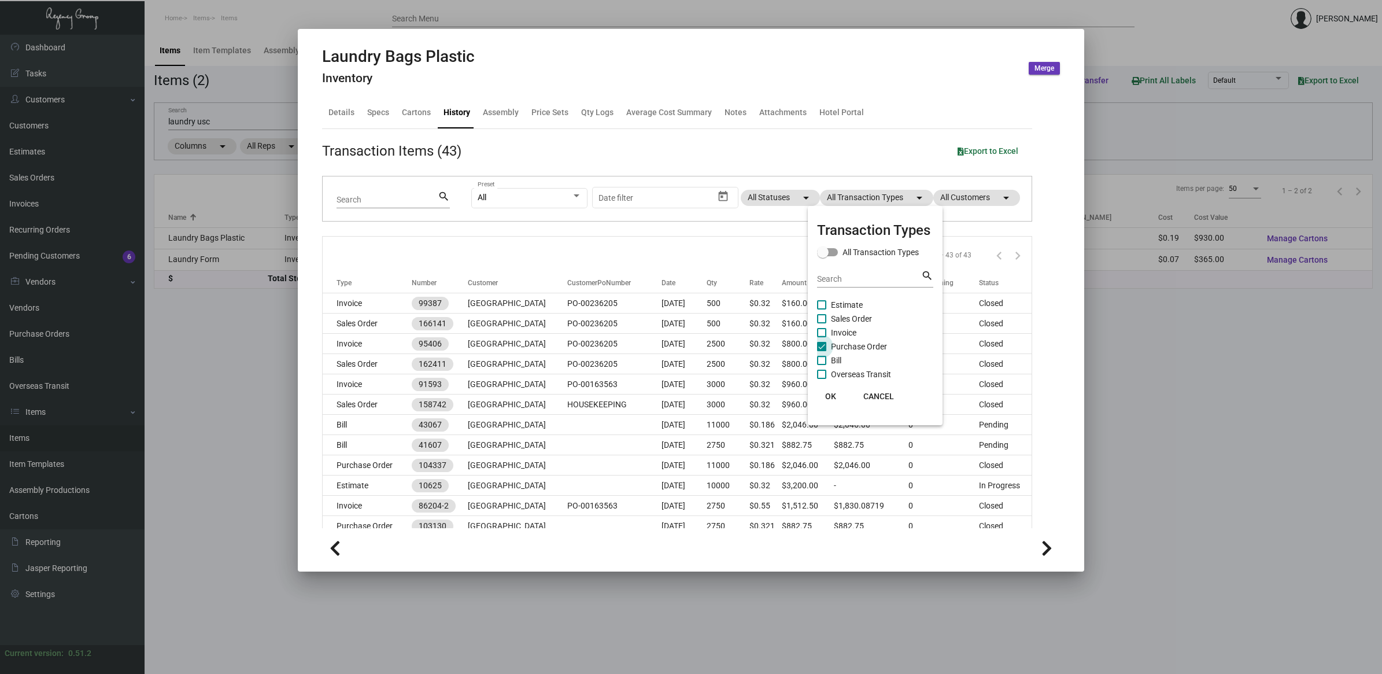
click at [882, 345] on span "Purchase Order" at bounding box center [859, 346] width 56 height 14
click at [822, 351] on input "Purchase Order" at bounding box center [821, 351] width 1 height 1
click at [881, 345] on span "Purchase Order" at bounding box center [859, 346] width 56 height 14
click at [822, 351] on input "Purchase Order" at bounding box center [821, 351] width 1 height 1
checkbox input "true"
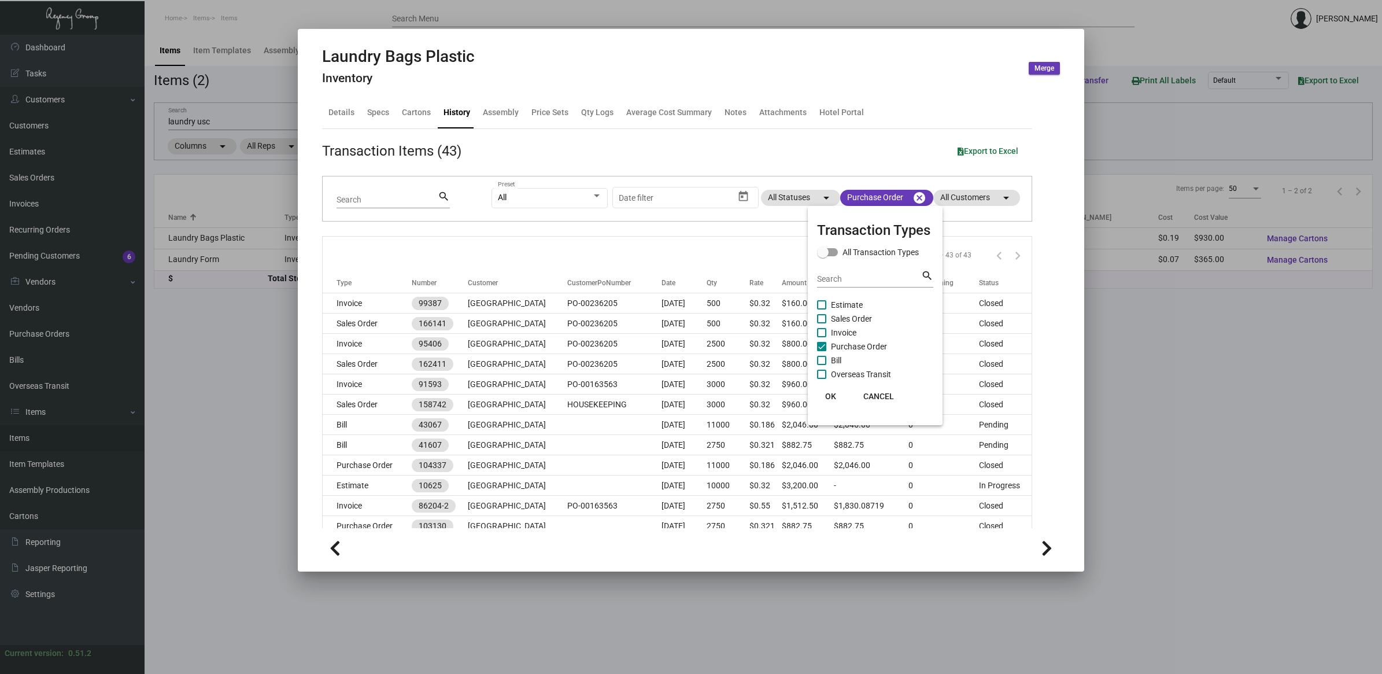
click at [825, 396] on span "OK" at bounding box center [830, 395] width 11 height 9
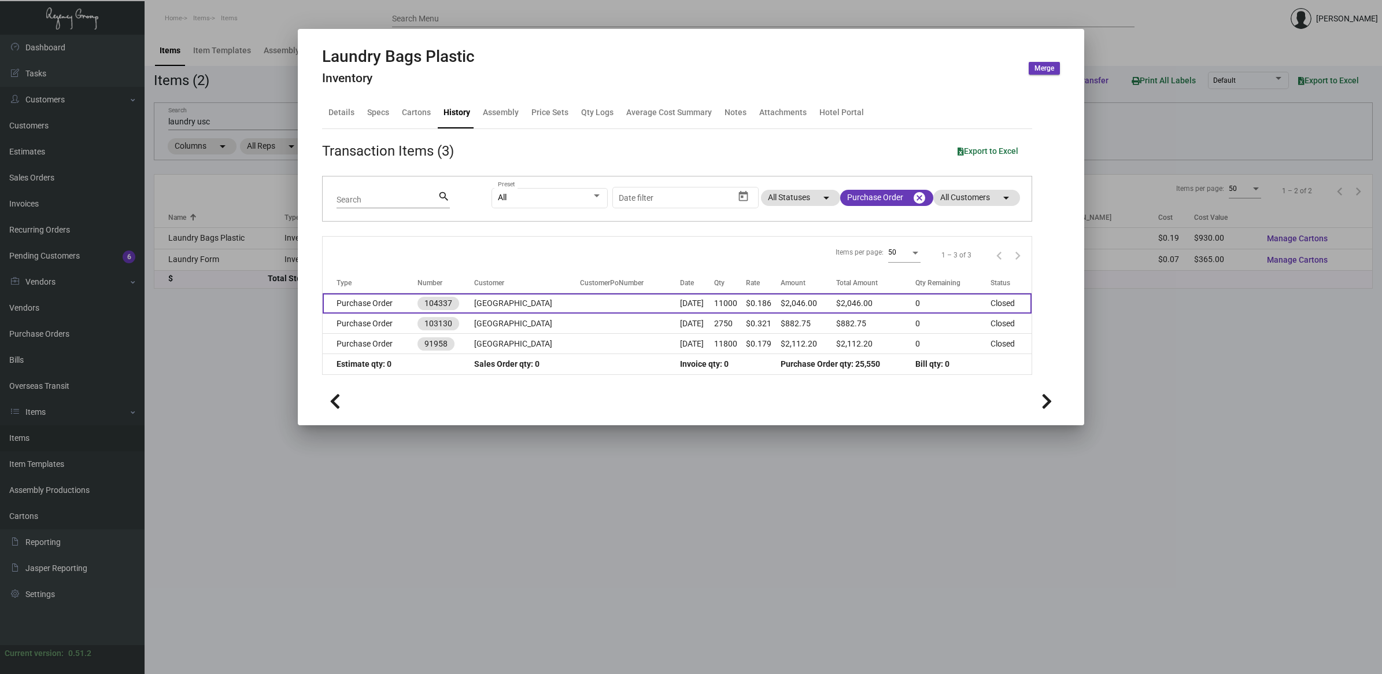
click at [750, 298] on td "$0.186" at bounding box center [763, 303] width 35 height 20
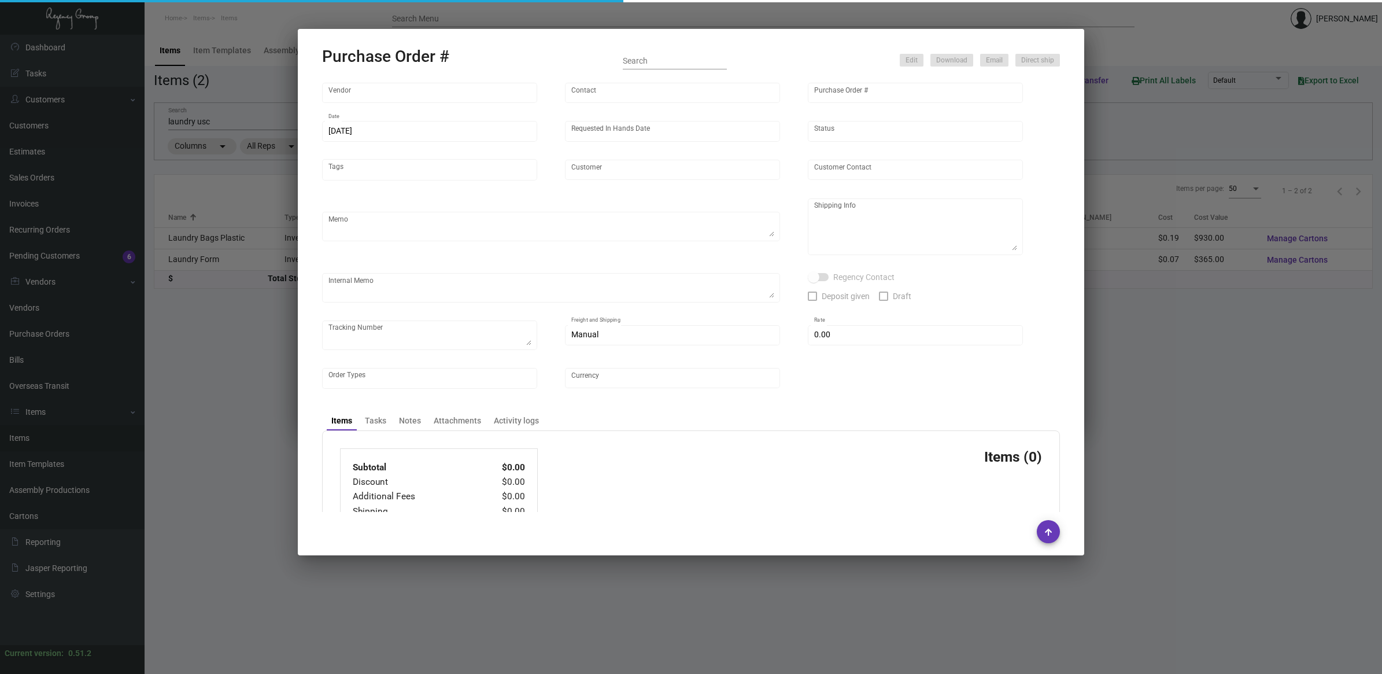
type input "Supreme Poly Plastics, Inc."
type input "[PERSON_NAME] SupremePoly"
type input "104337"
type input "[DATE]"
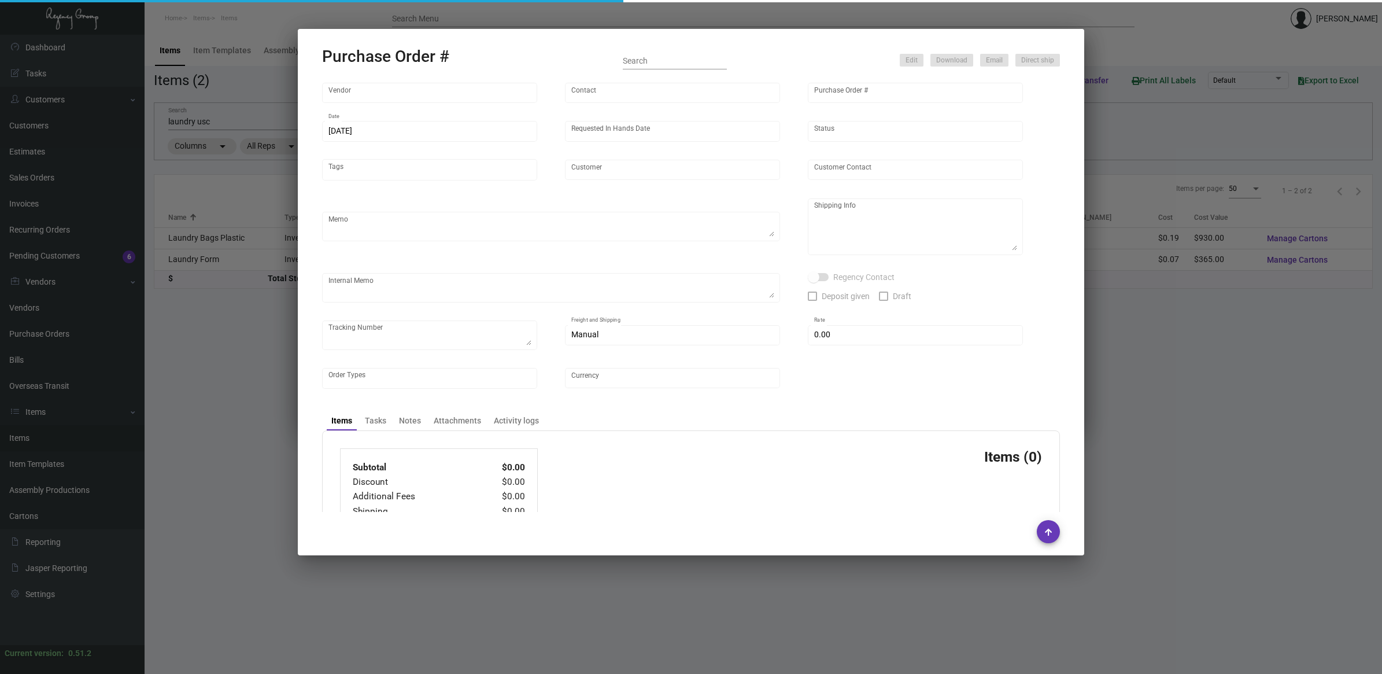
type input "[GEOGRAPHIC_DATA]"
type textarea "Reorder - Purchase Order #103130 / Please reach out once order is ready for pic…"
type textarea "Regency Group LA [STREET_ADDRESS]"
type textarea "LA Warehouse. 4/17 - 1 pallet $325.00 - 115411 - EDI EXPRESS/FAST FREIGHT"
checkbox input "true"
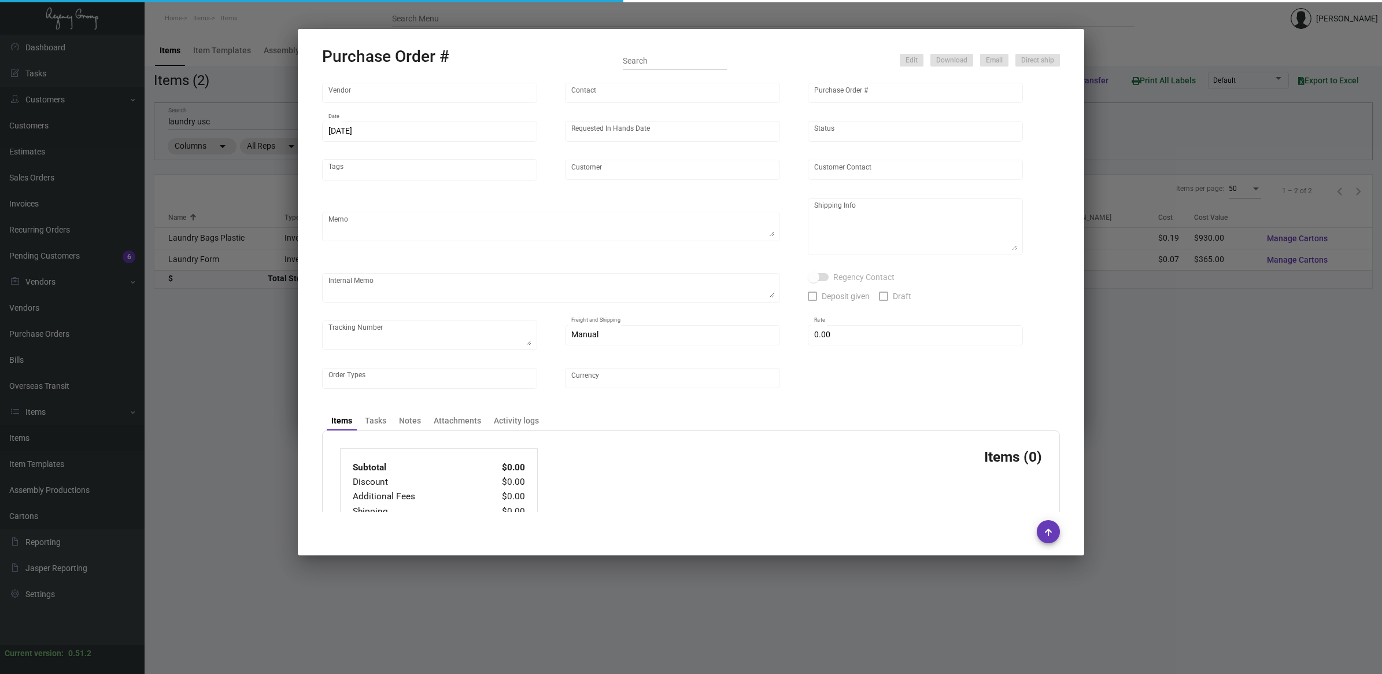
type input "$ 0.00"
type input "United States Dollar $"
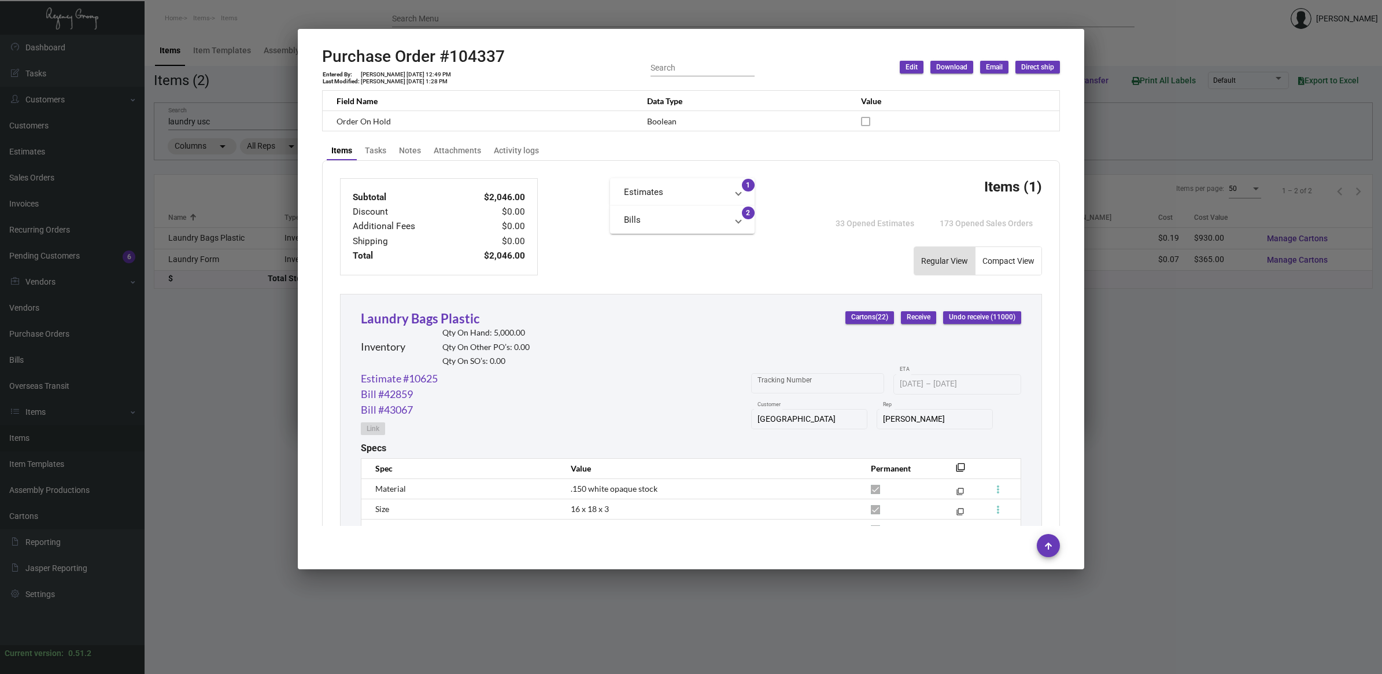
scroll to position [289, 0]
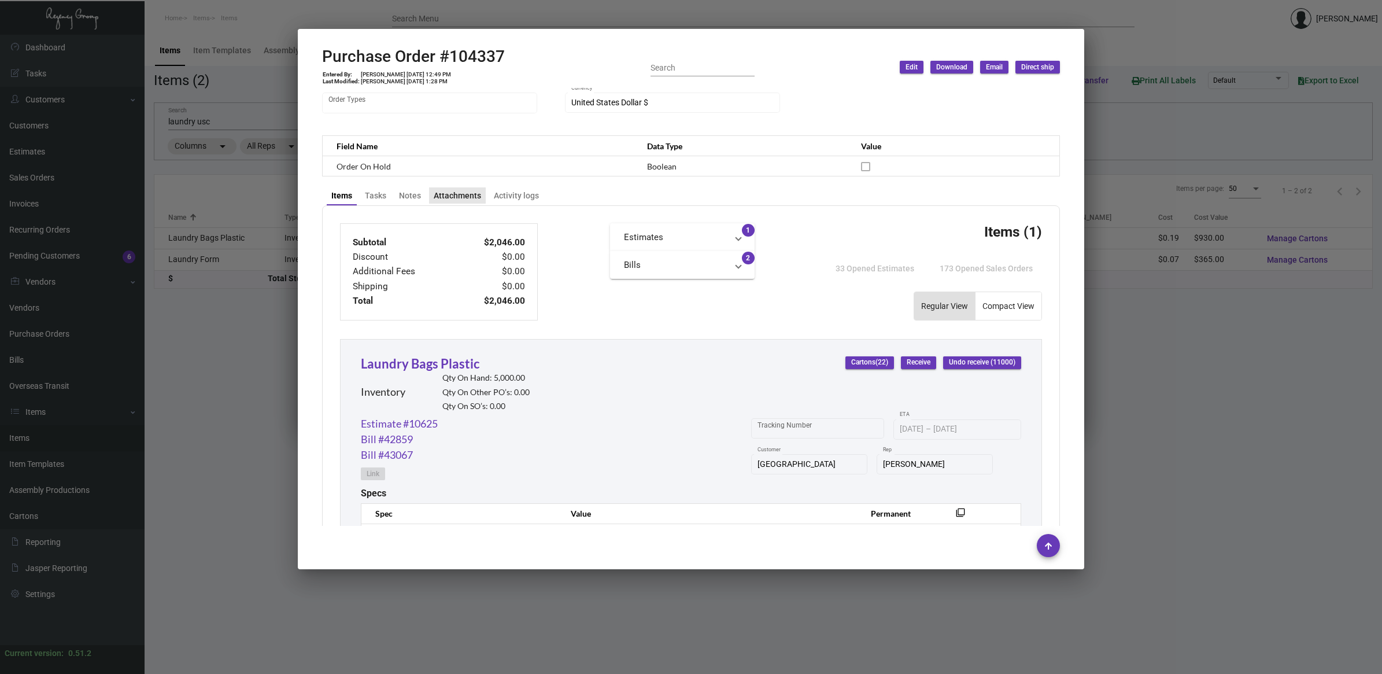
click at [464, 194] on div "Attachments" at bounding box center [457, 196] width 47 height 12
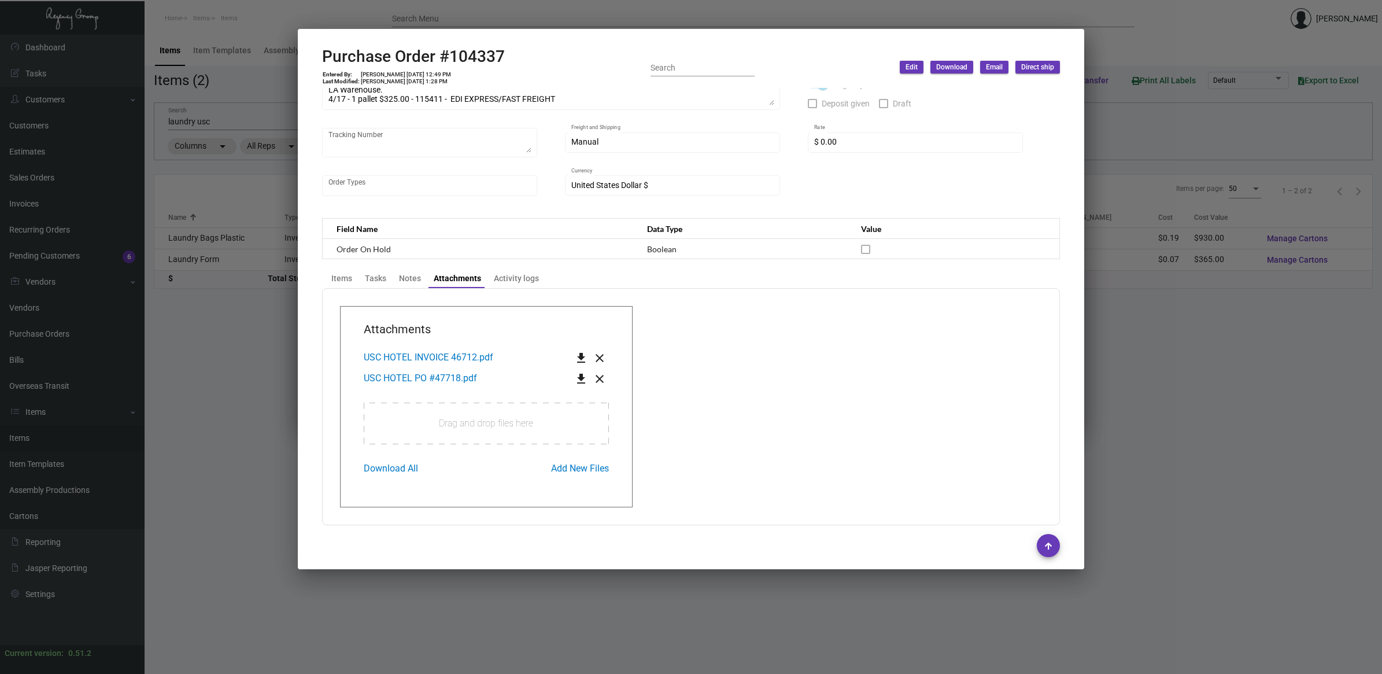
scroll to position [211, 0]
click at [475, 347] on span "USC HOTEL INVOICE 46712.pdf" at bounding box center [429, 352] width 130 height 11
click at [476, 372] on span "USC HOTEL PO #47718.pdf" at bounding box center [420, 373] width 113 height 11
click at [327, 278] on div "Items" at bounding box center [342, 273] width 30 height 16
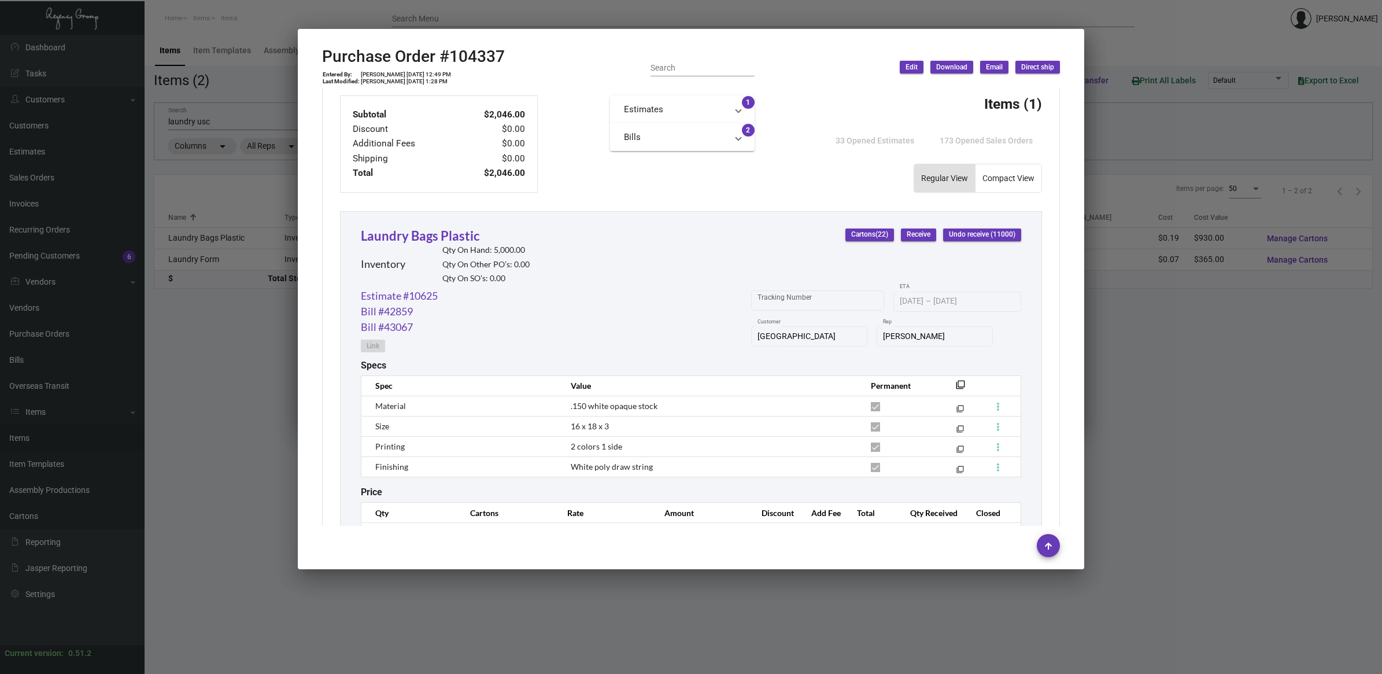
scroll to position [472, 0]
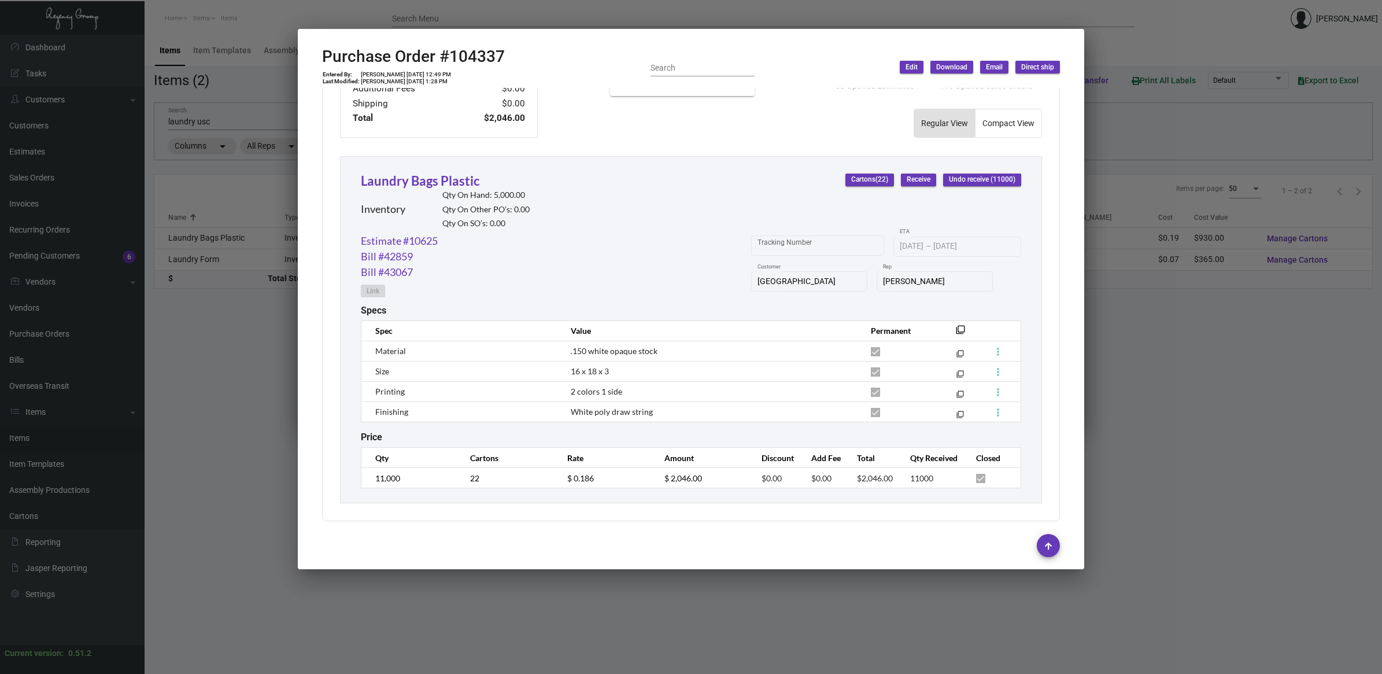
click at [489, 48] on h2 "Purchase Order #104337" at bounding box center [413, 57] width 183 height 20
copy h2 "104337"
